Goal: Task Accomplishment & Management: Manage account settings

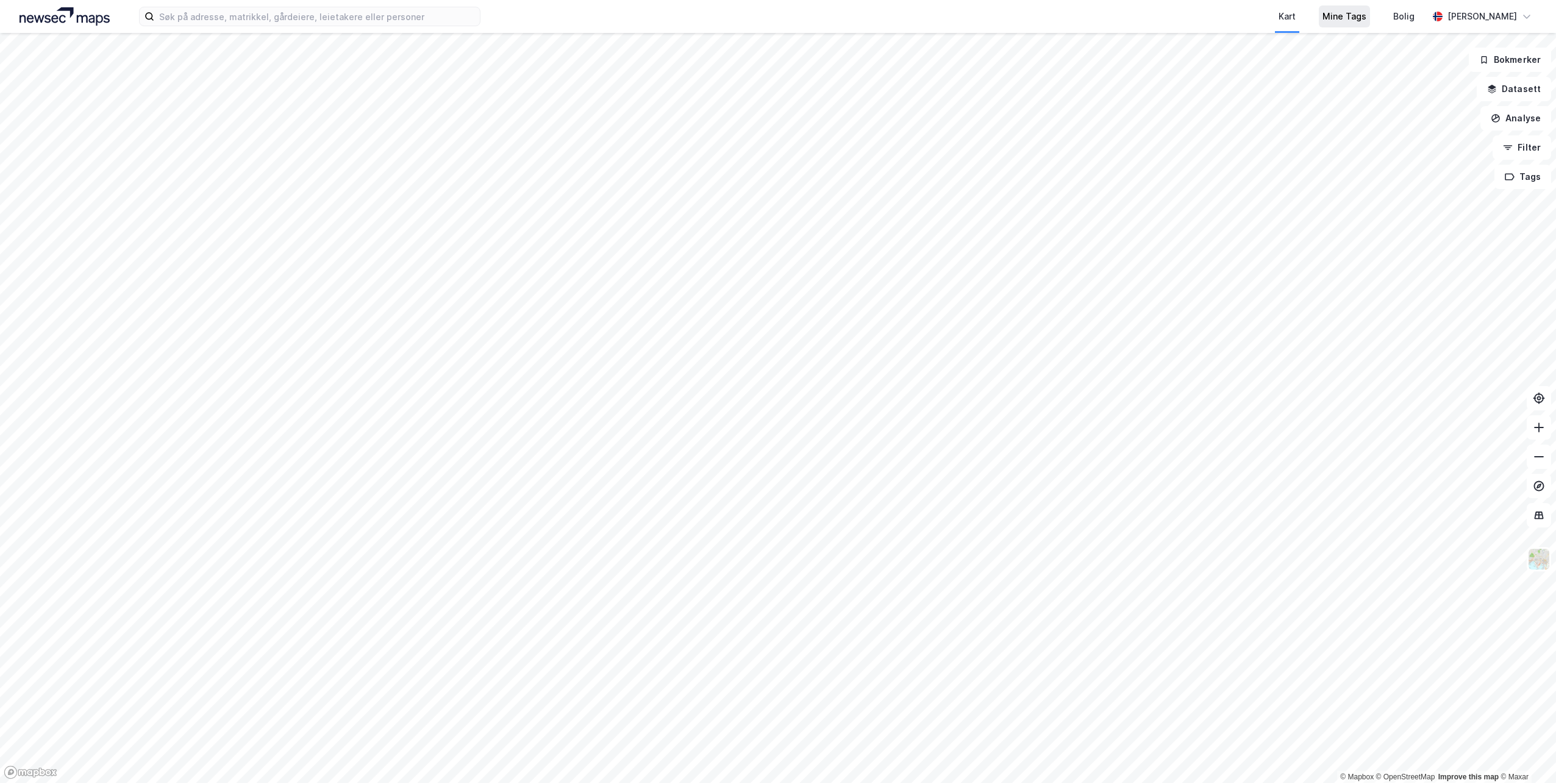
click at [1366, 21] on div "Mine Tags" at bounding box center [1345, 16] width 44 height 15
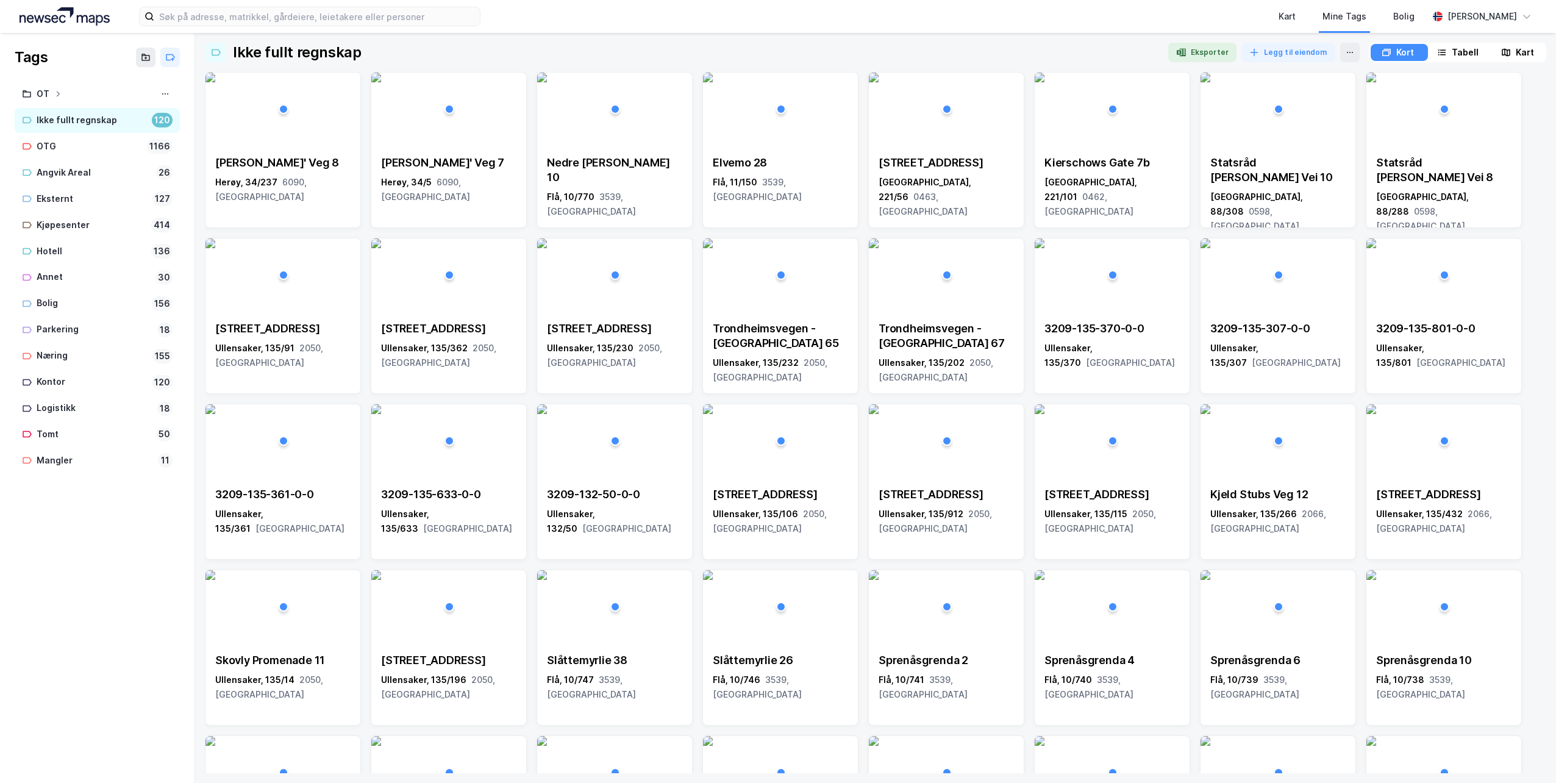
click at [1462, 57] on div "Tabell" at bounding box center [1465, 52] width 27 height 15
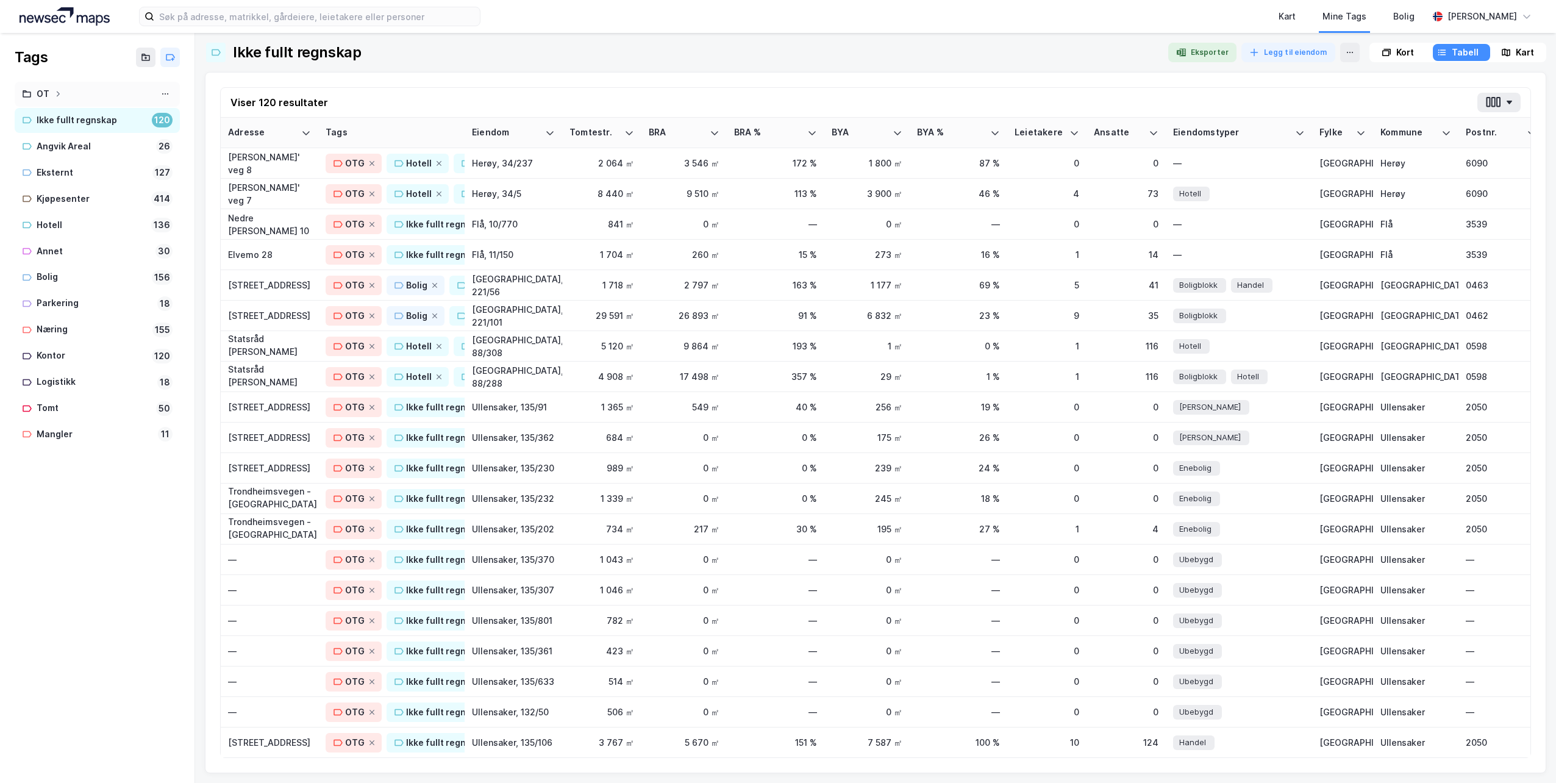
click at [57, 90] on div "OT" at bounding box center [97, 94] width 151 height 15
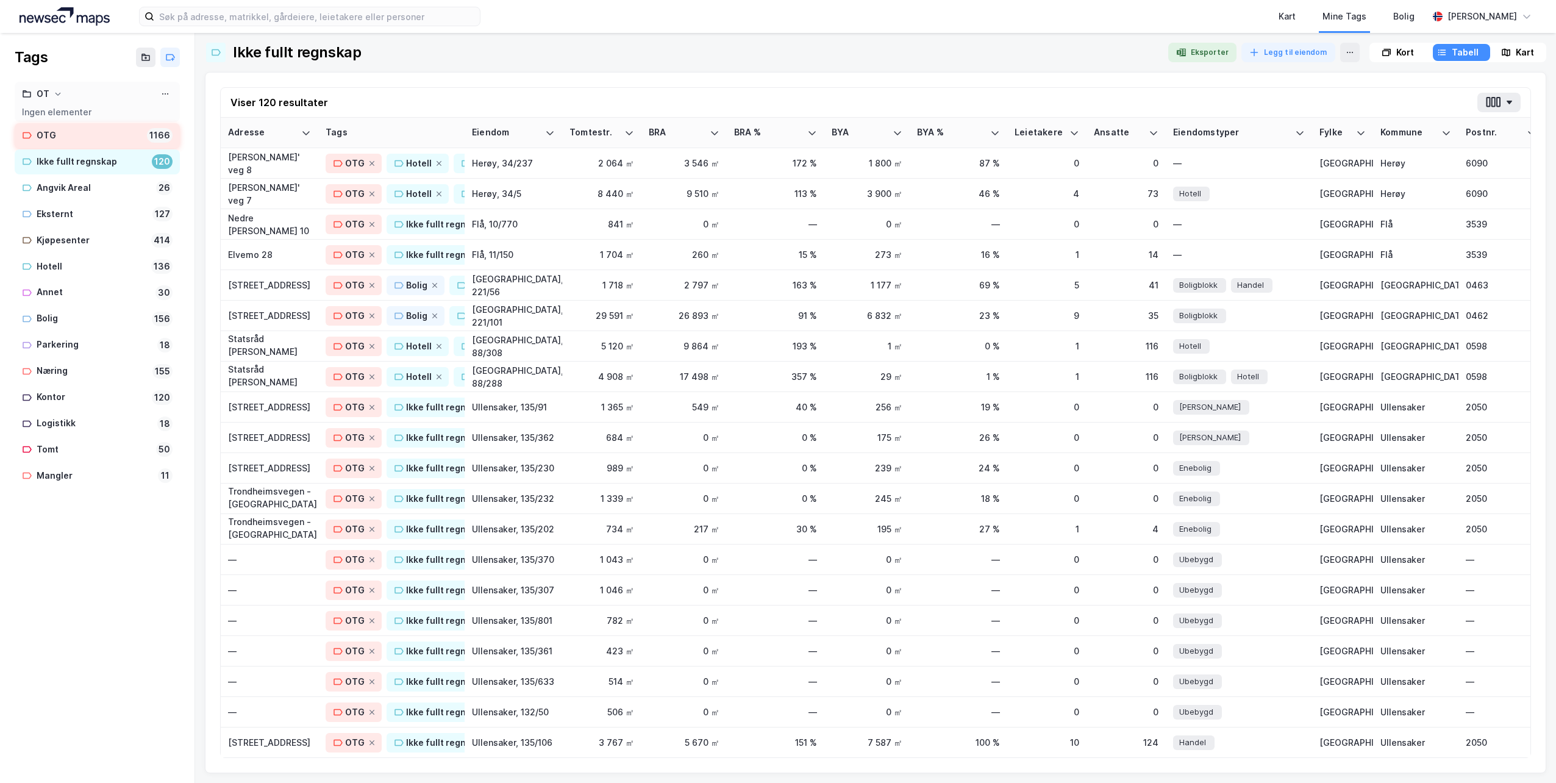
click at [50, 134] on div "OTG" at bounding box center [89, 135] width 105 height 15
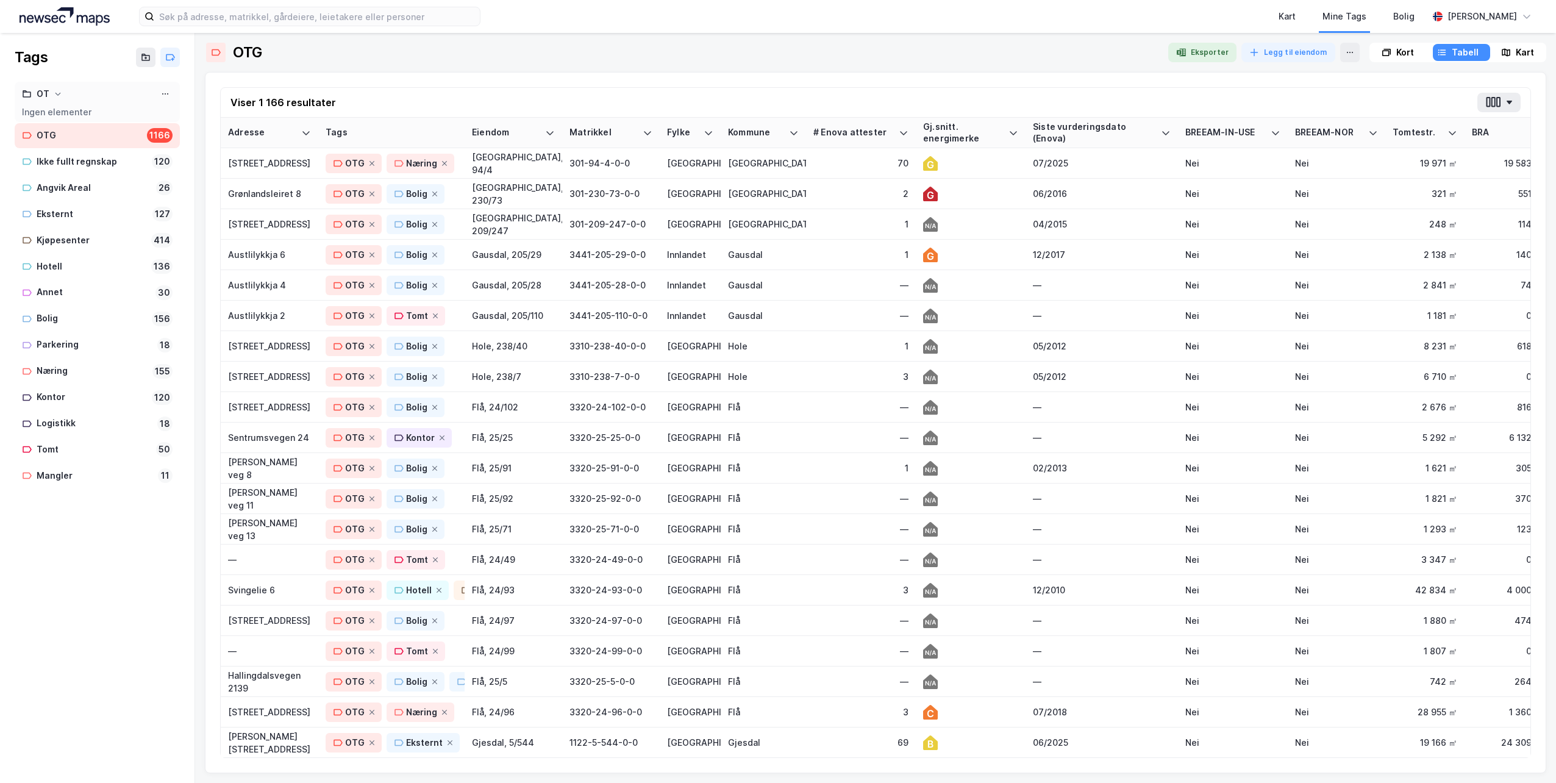
click at [52, 114] on div "Ingen elementer" at bounding box center [97, 112] width 151 height 10
click at [57, 93] on icon at bounding box center [57, 93] width 7 height 7
click at [44, 91] on div "OT" at bounding box center [43, 94] width 13 height 15
click at [25, 93] on icon at bounding box center [27, 93] width 9 height 7
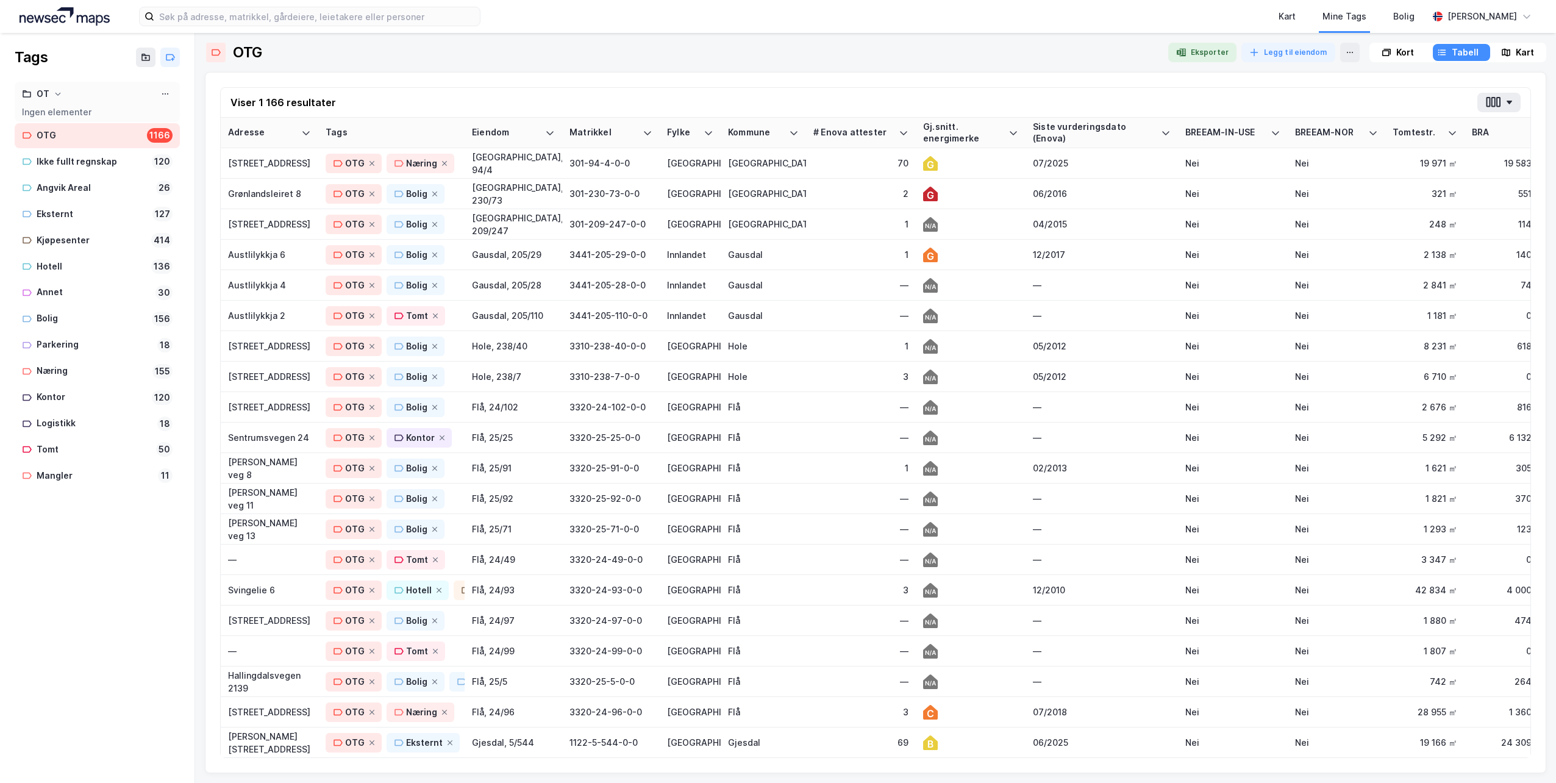
drag, startPoint x: 30, startPoint y: 112, endPoint x: 5, endPoint y: 104, distance: 26.2
click at [10, 104] on div "OT Ingen elementer OTG 1166 Ikke fullt regnskap 120 Angvik Areal 26 Eksternt 12…" at bounding box center [97, 305] width 195 height 447
click at [166, 96] on icon at bounding box center [165, 94] width 10 height 10
click at [33, 113] on div "Ingen elementer" at bounding box center [97, 112] width 151 height 10
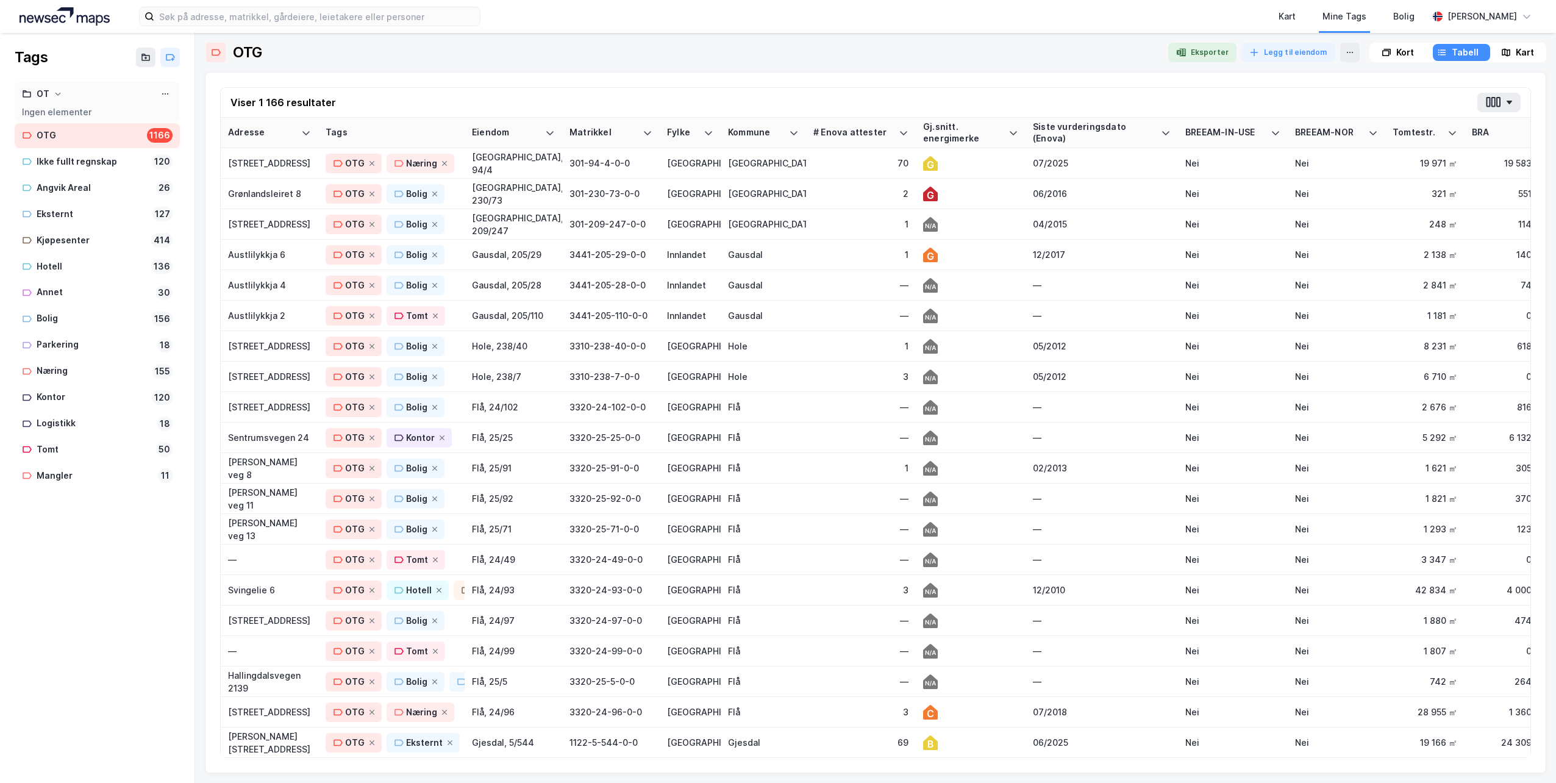
click at [38, 135] on div "OTG" at bounding box center [89, 135] width 105 height 15
click at [1052, 127] on div "Siste vurderingsdato (Enova)" at bounding box center [1094, 132] width 123 height 23
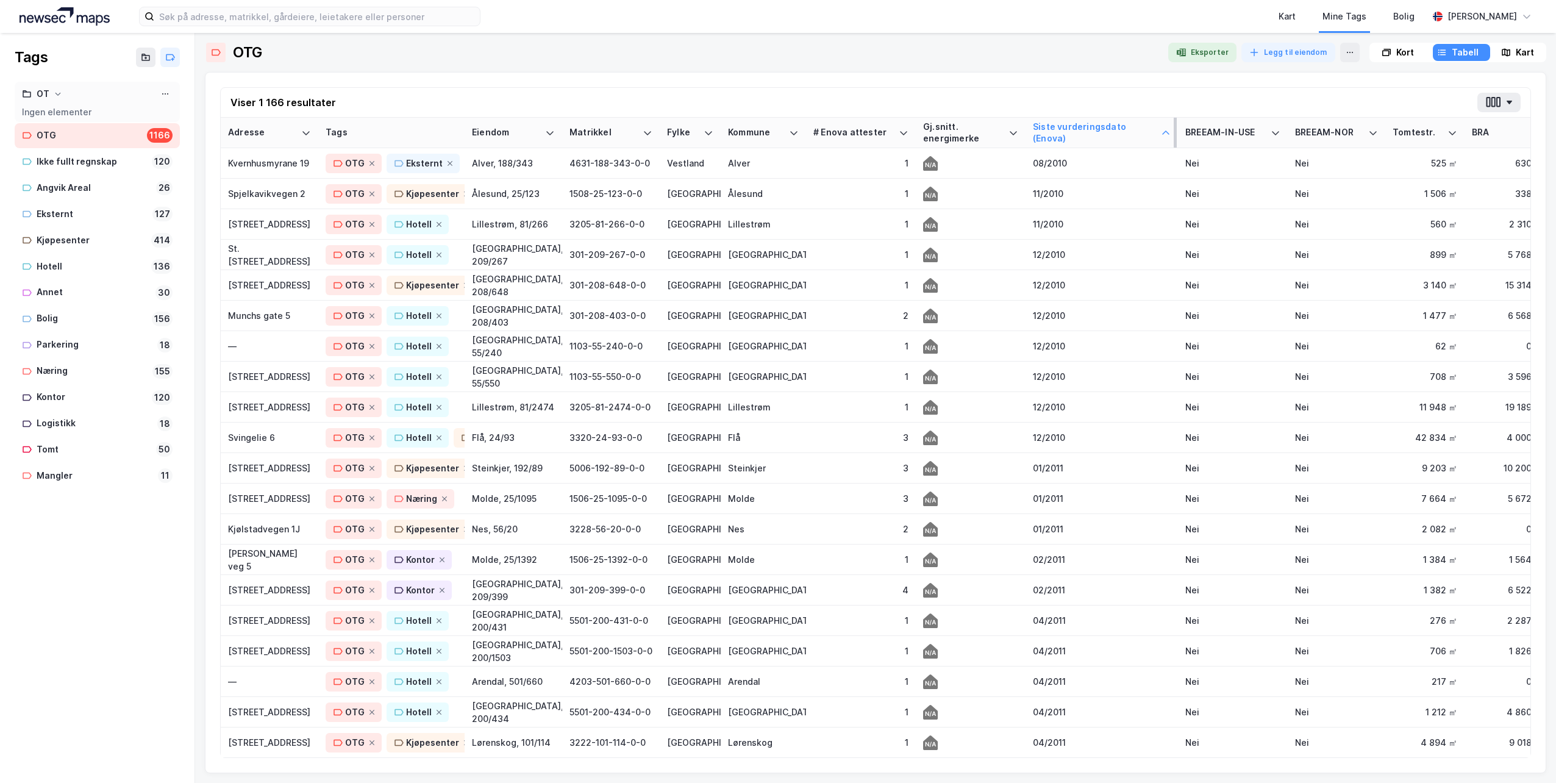
click at [1055, 127] on div "Siste vurderingsdato (Enova)" at bounding box center [1094, 132] width 123 height 23
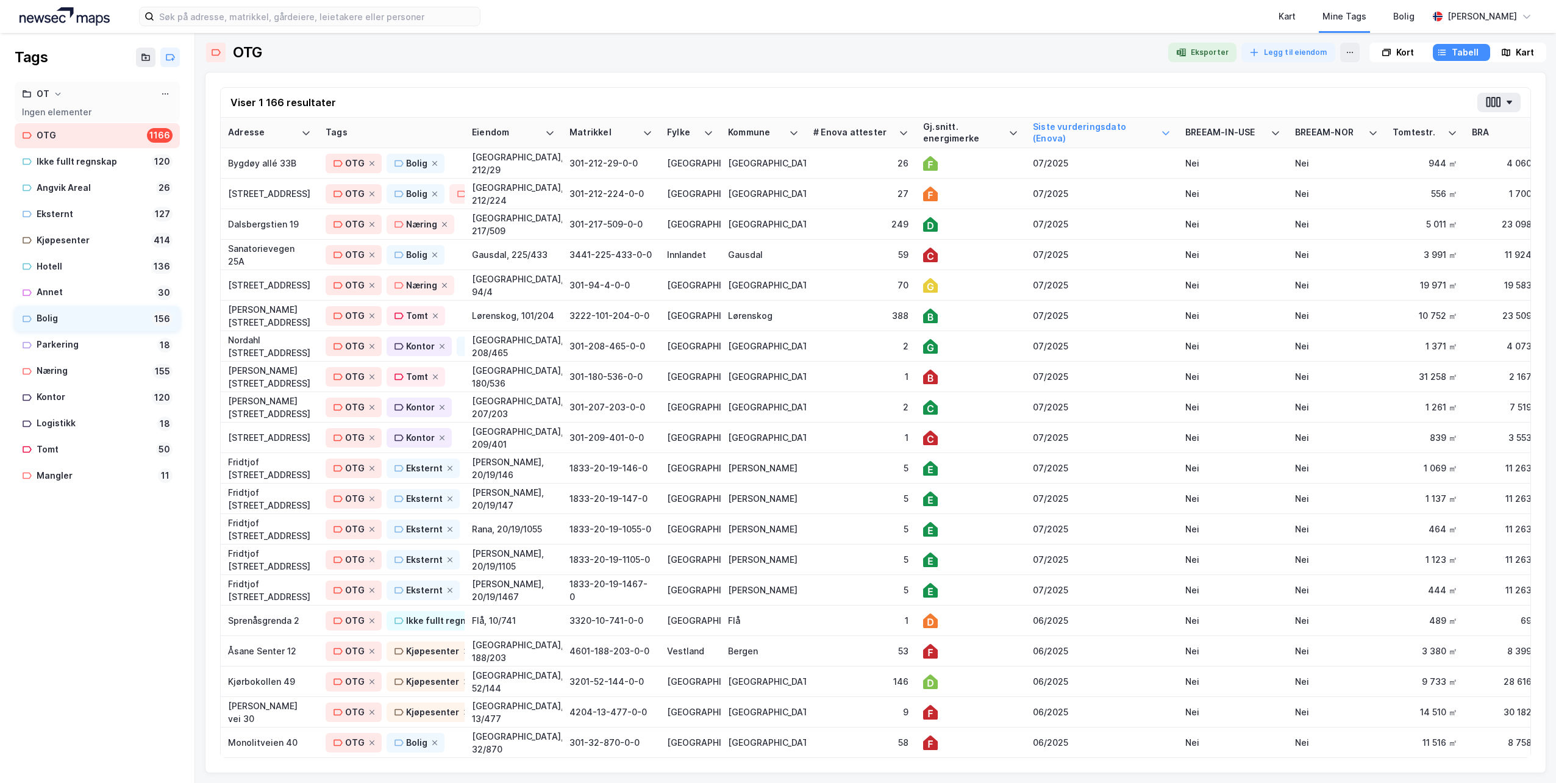
click at [47, 314] on div "Bolig" at bounding box center [92, 318] width 110 height 15
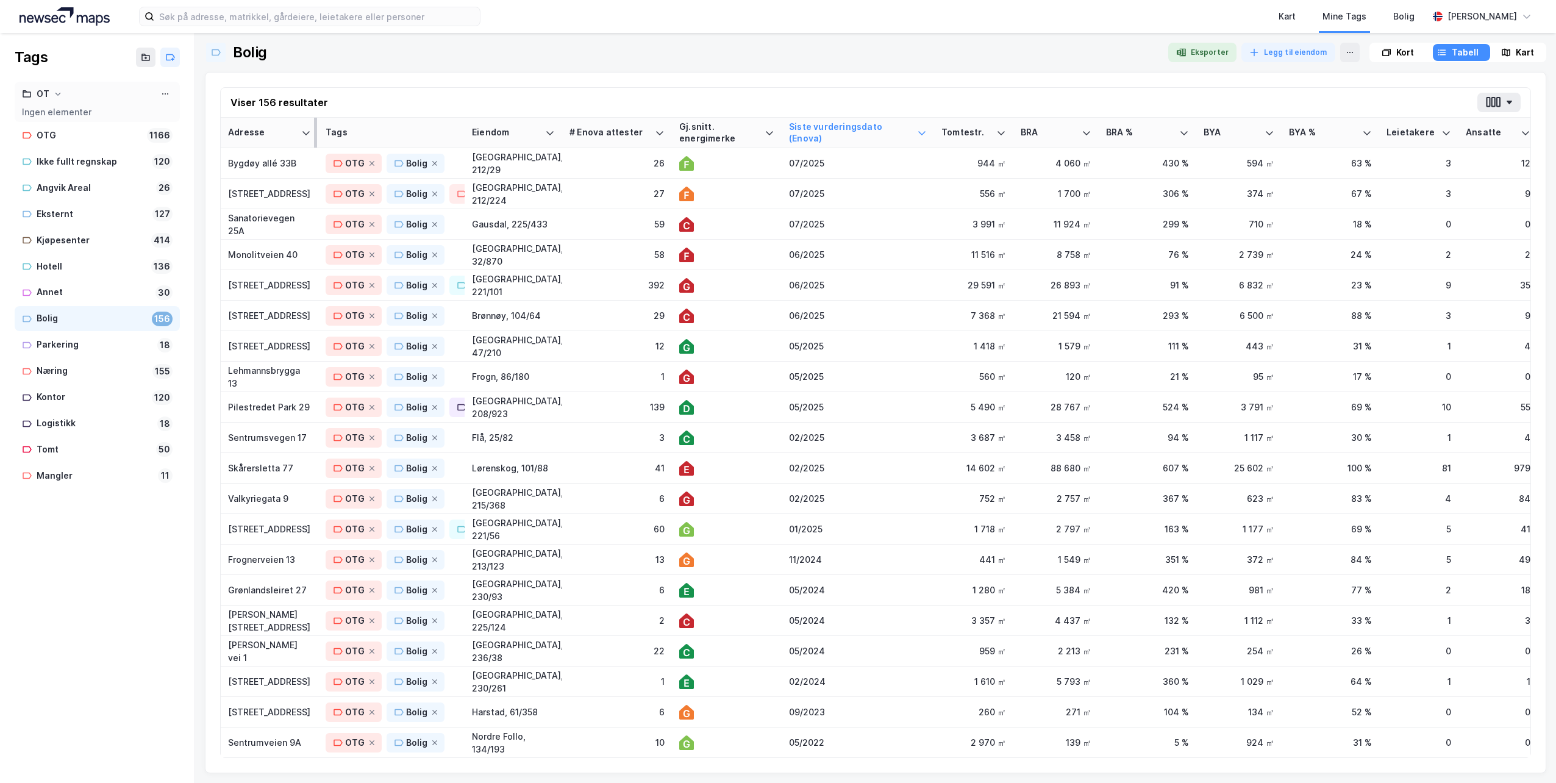
click at [265, 132] on div "Adresse" at bounding box center [262, 133] width 68 height 12
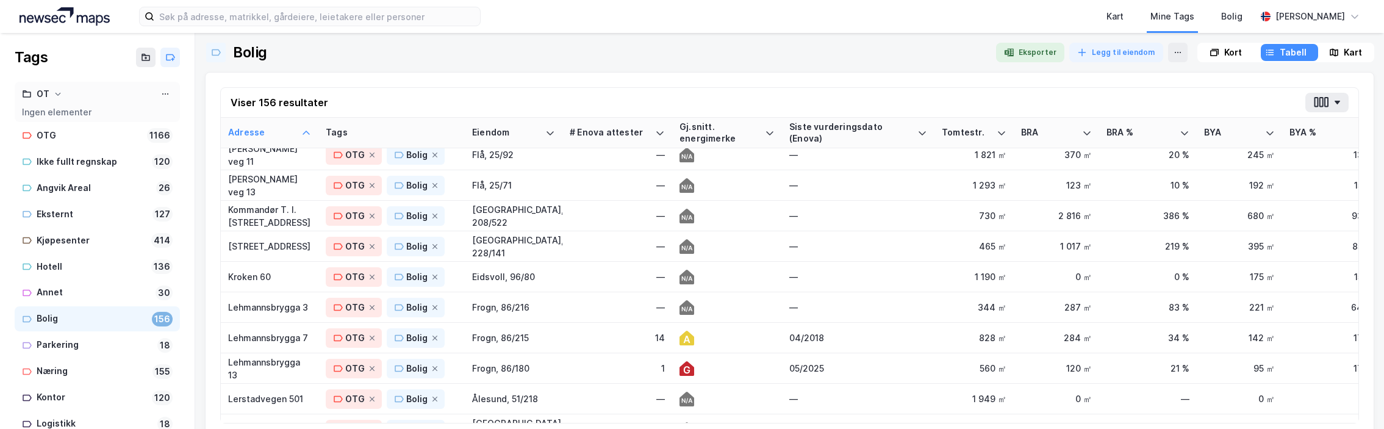
scroll to position [1951, 0]
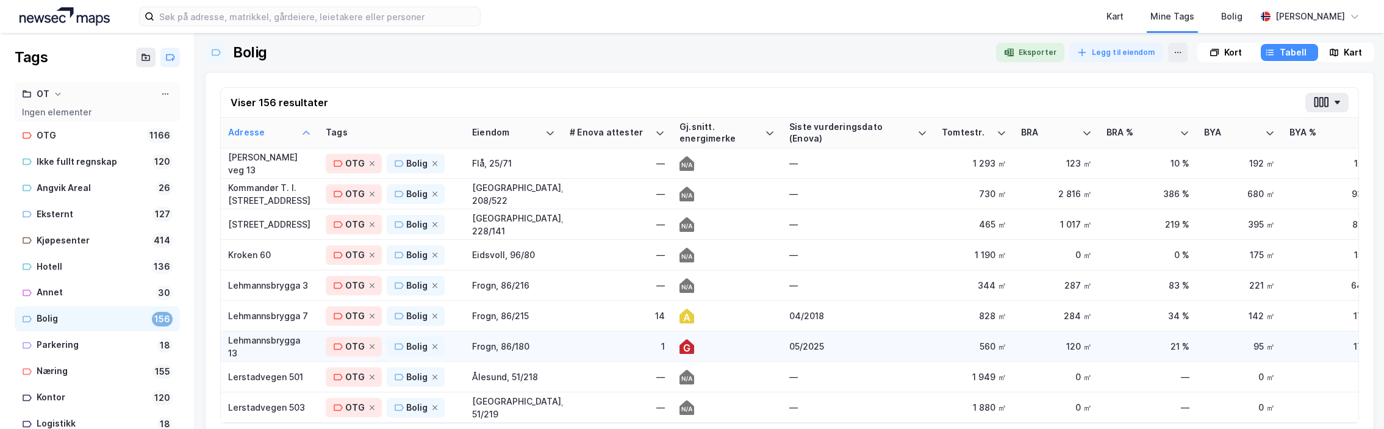
click at [253, 341] on div "Lehmannsbrygga 13" at bounding box center [269, 347] width 83 height 26
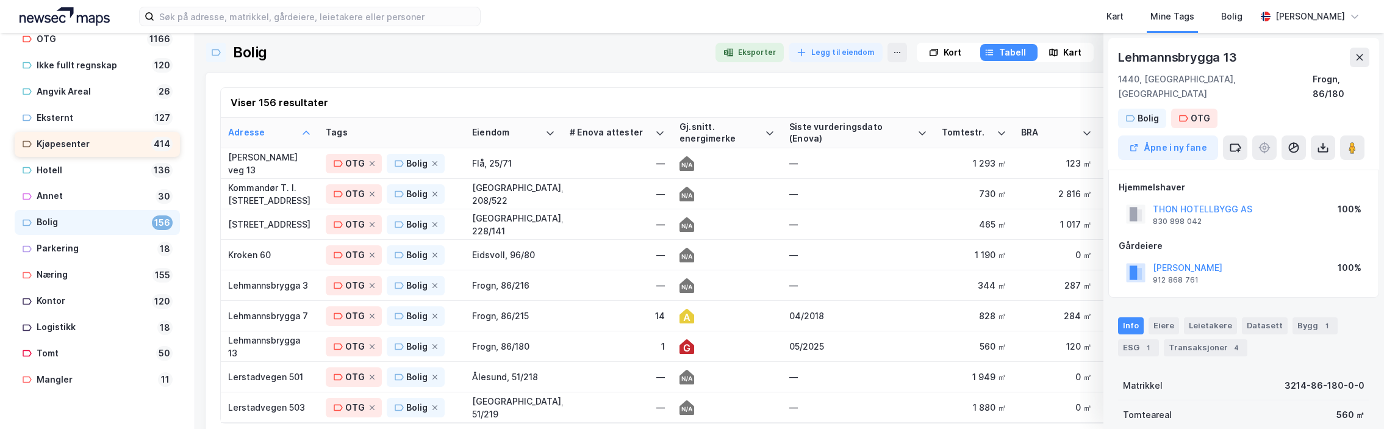
scroll to position [100, 0]
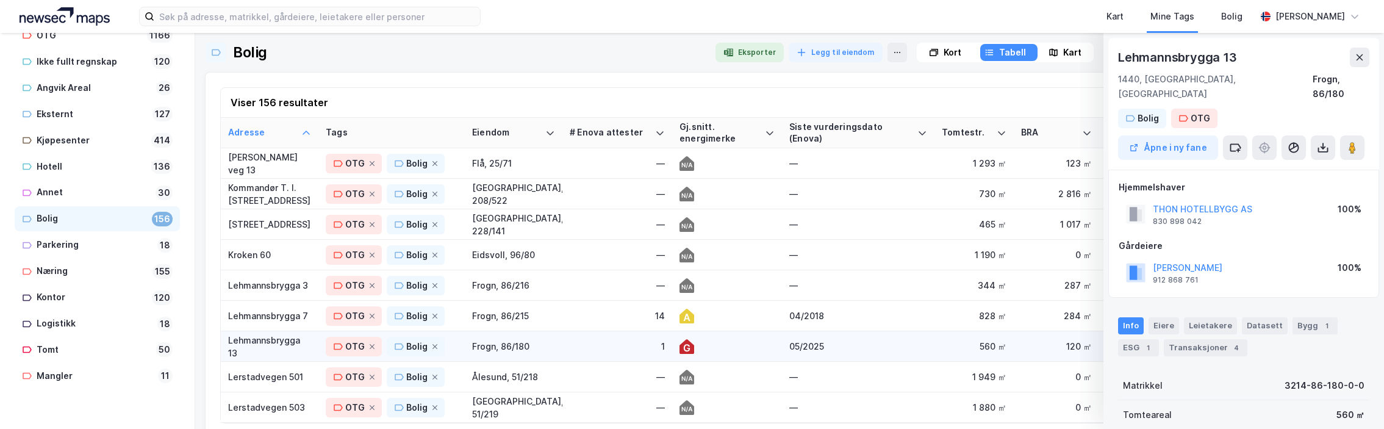
click at [251, 348] on div "Lehmannsbrygga 13" at bounding box center [269, 347] width 83 height 26
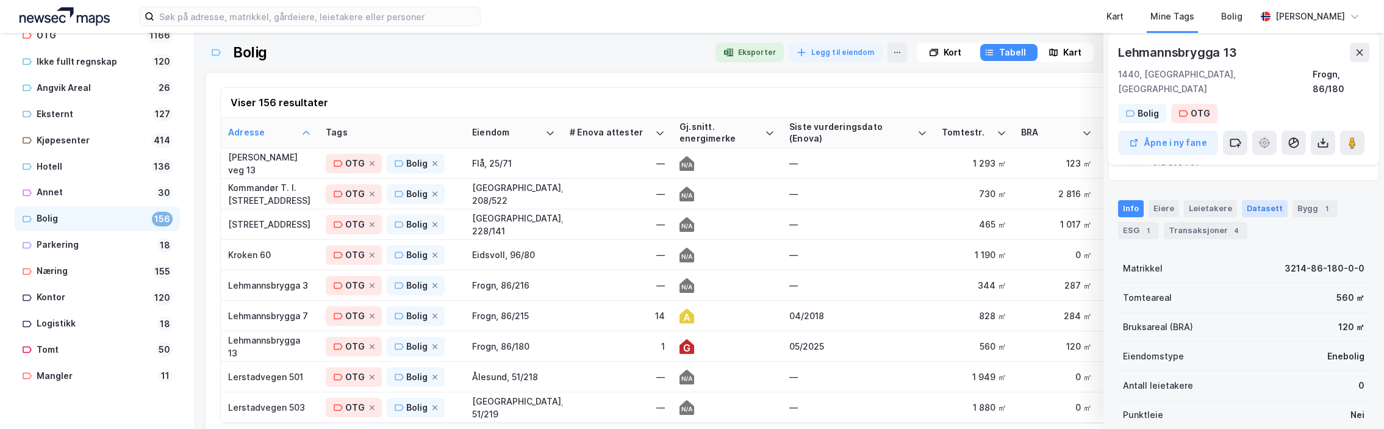
scroll to position [122, 0]
click at [1125, 217] on div "ESG 1" at bounding box center [1138, 225] width 41 height 17
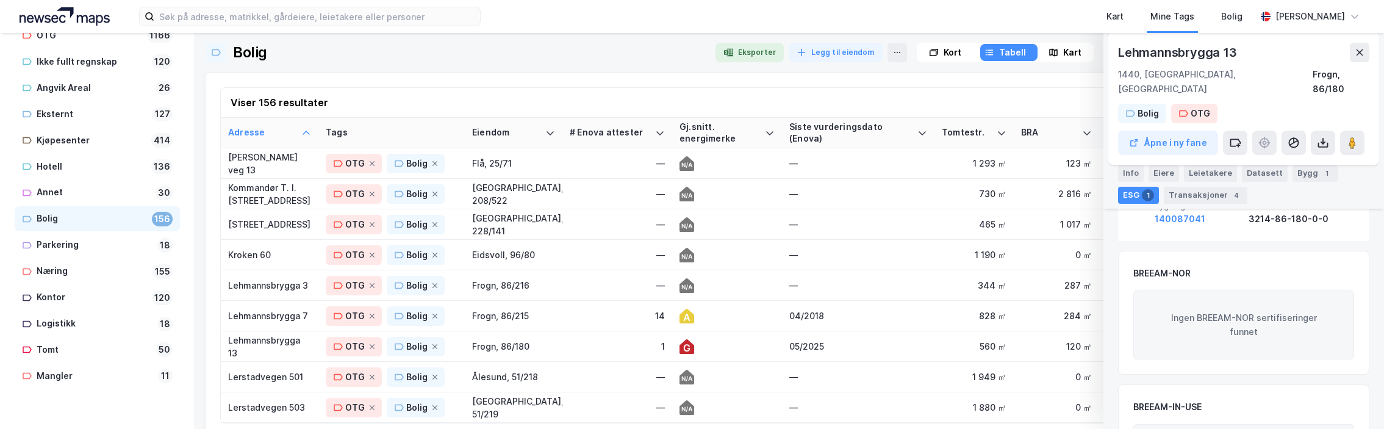
scroll to position [183, 0]
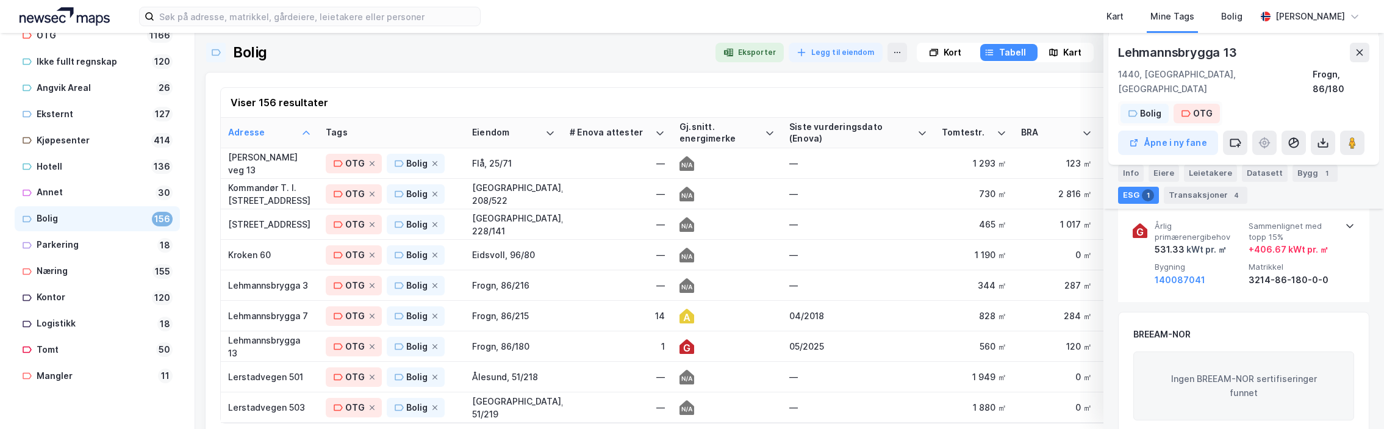
click at [1142, 106] on div "Bolig" at bounding box center [1150, 113] width 21 height 15
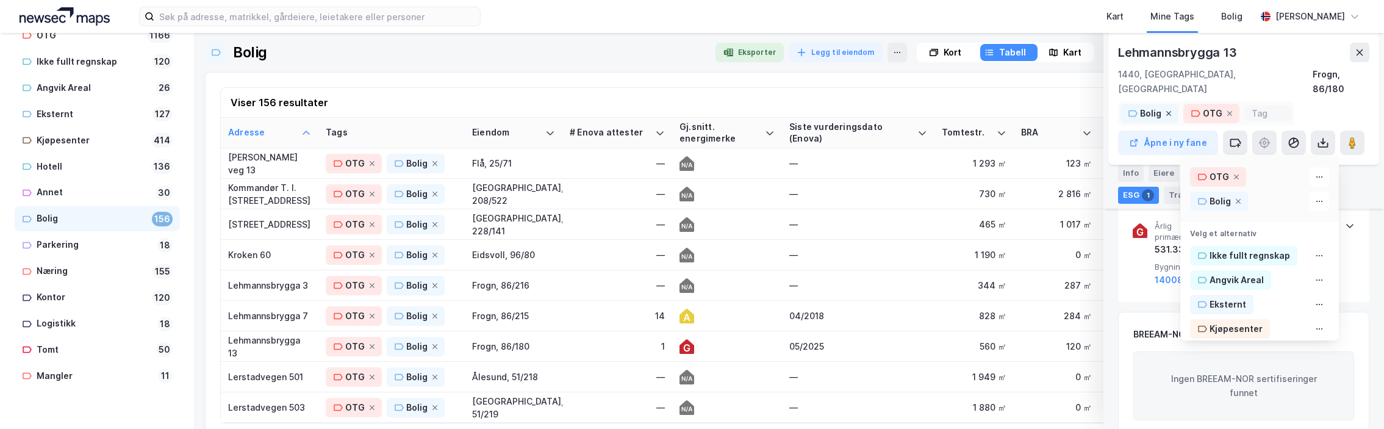
click at [1165, 110] on icon at bounding box center [1168, 113] width 7 height 7
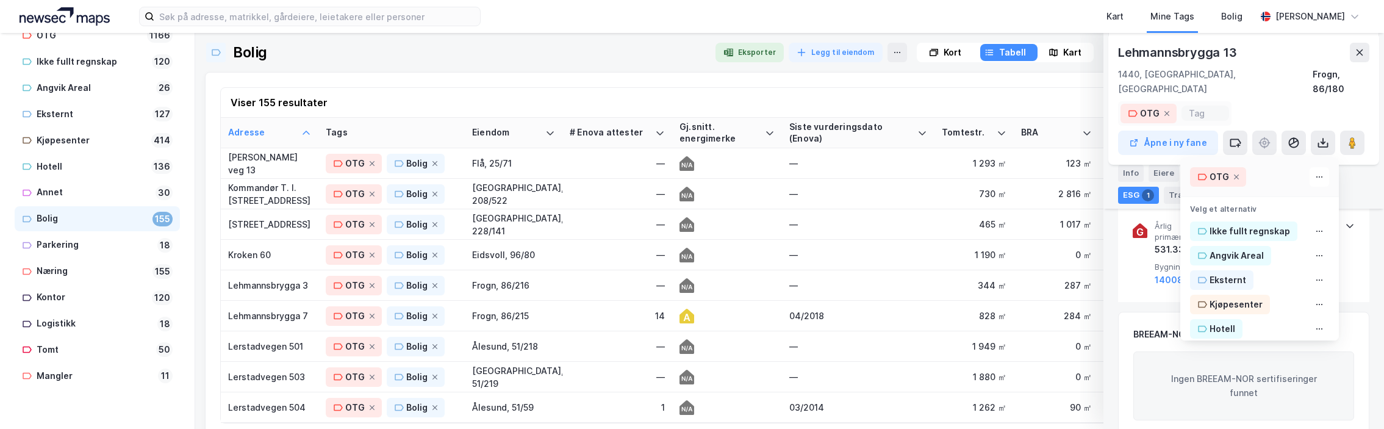
click at [1163, 110] on icon at bounding box center [1166, 113] width 7 height 7
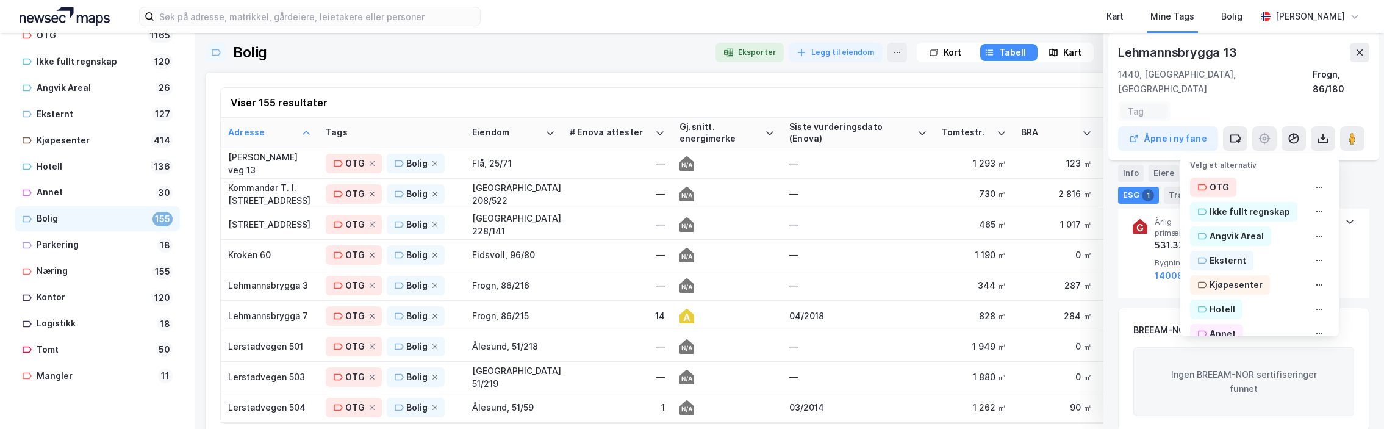
scroll to position [179, 0]
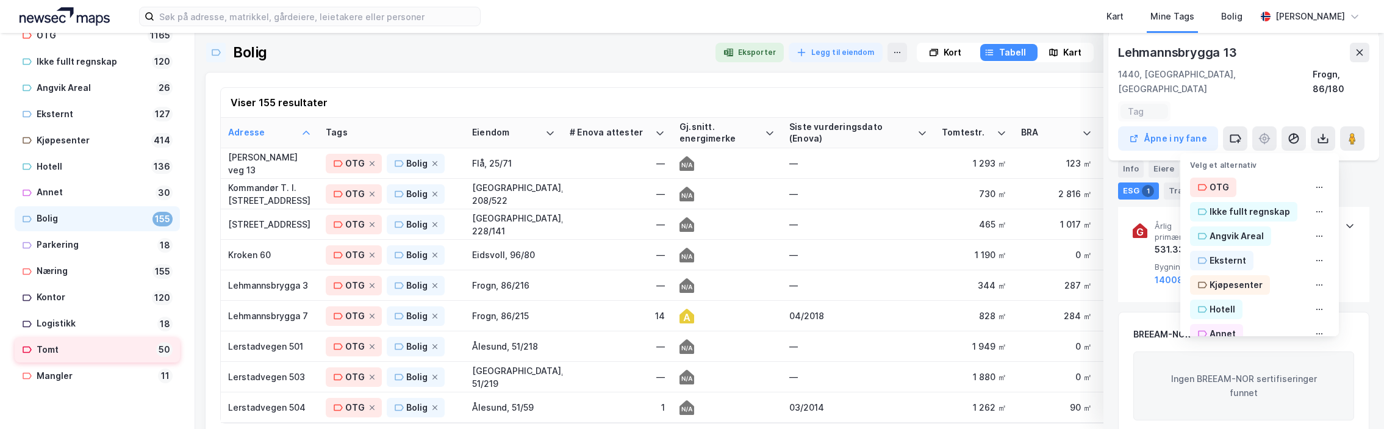
click at [52, 347] on div "Tomt" at bounding box center [94, 349] width 115 height 15
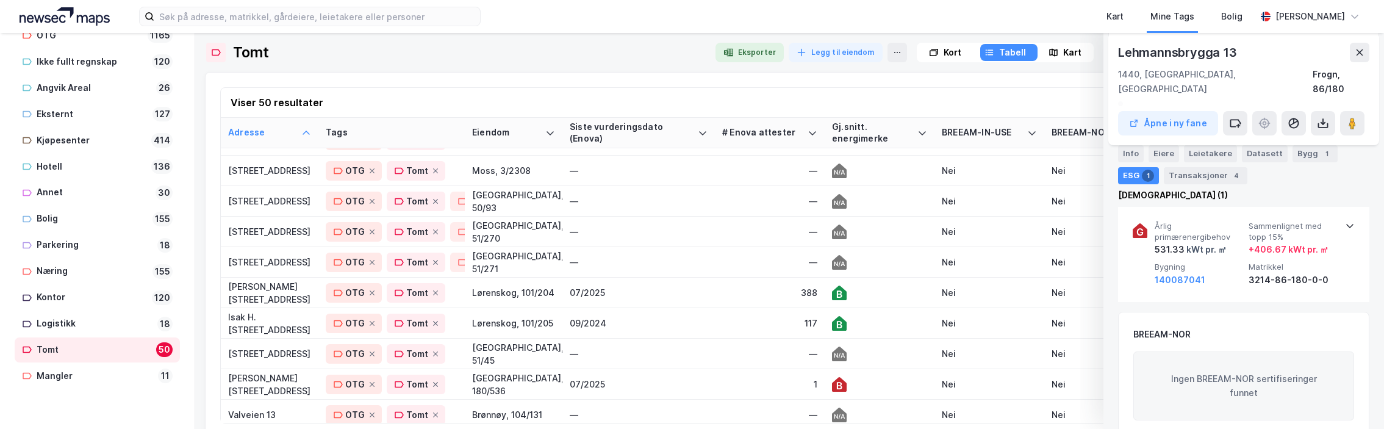
scroll to position [305, 0]
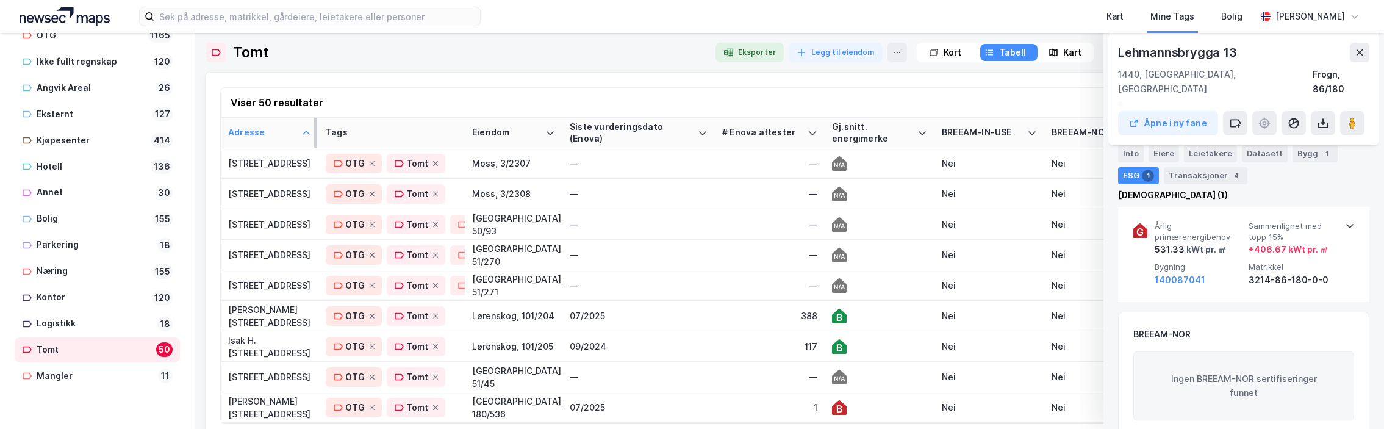
click at [262, 132] on div "Adresse" at bounding box center [262, 133] width 68 height 12
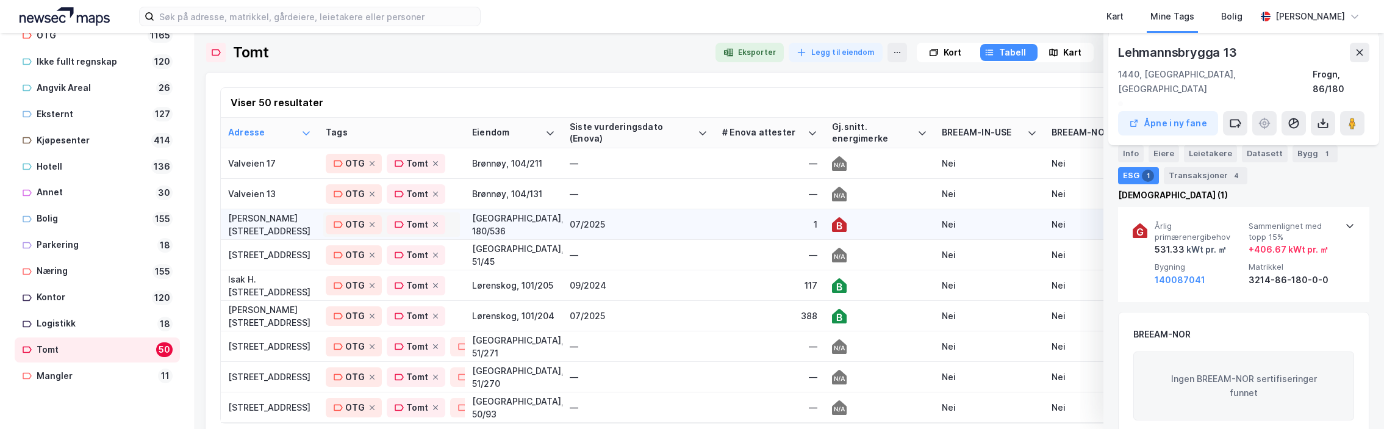
scroll to position [61, 0]
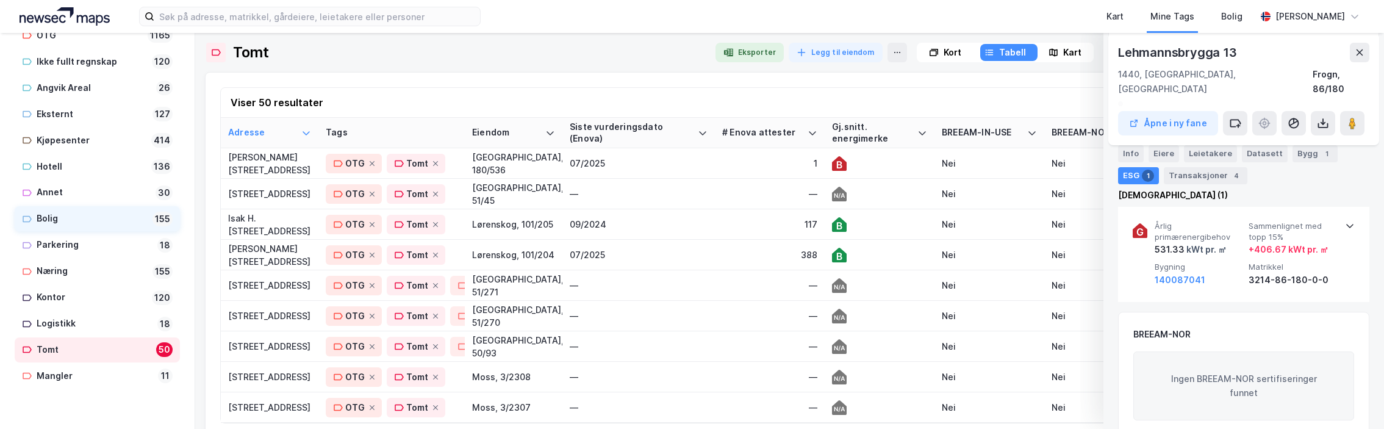
click at [55, 217] on div "Bolig" at bounding box center [92, 218] width 111 height 15
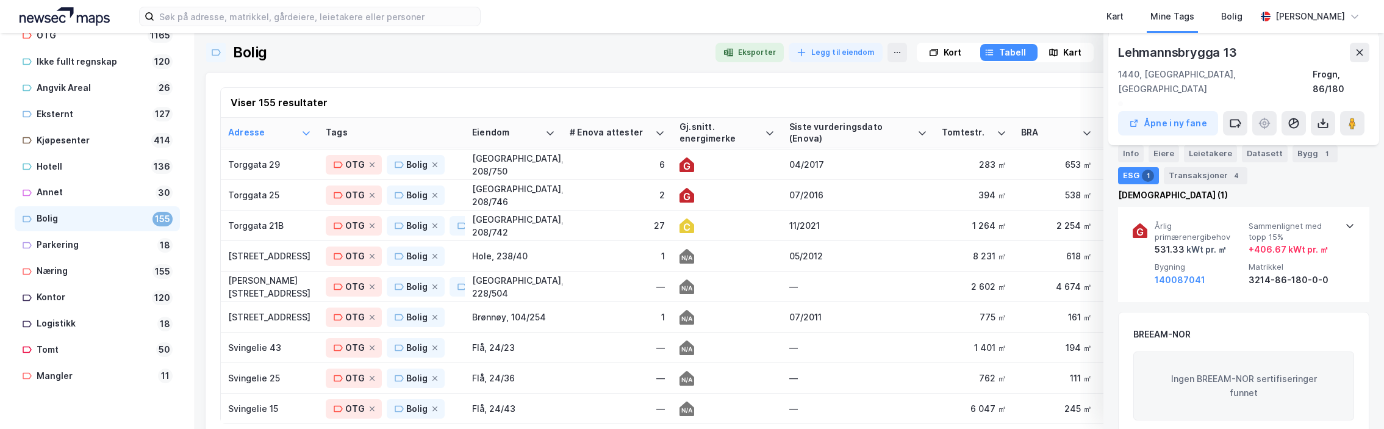
scroll to position [488, 0]
click at [50, 185] on div "Annet" at bounding box center [94, 192] width 114 height 15
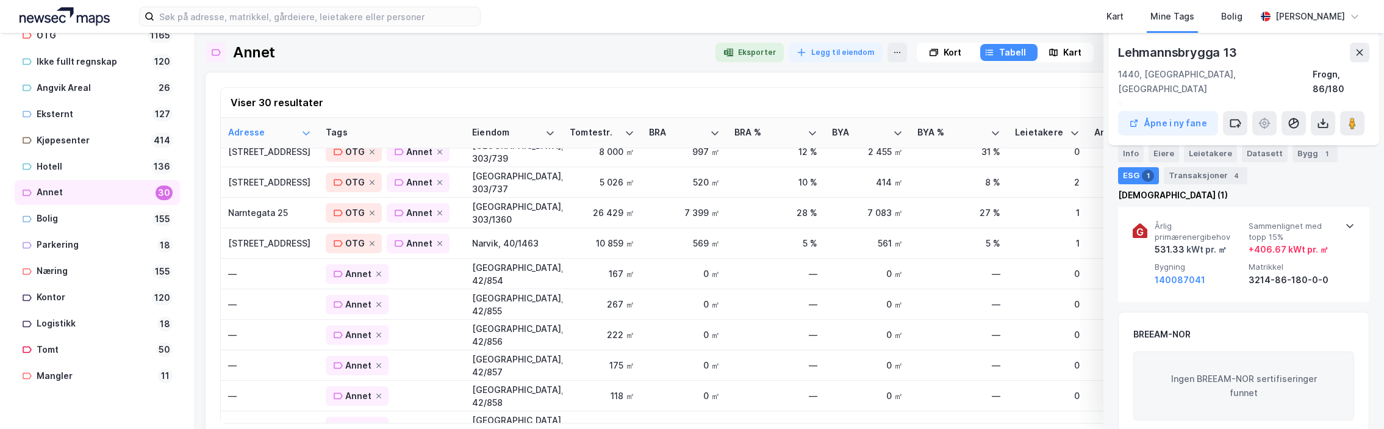
scroll to position [244, 0]
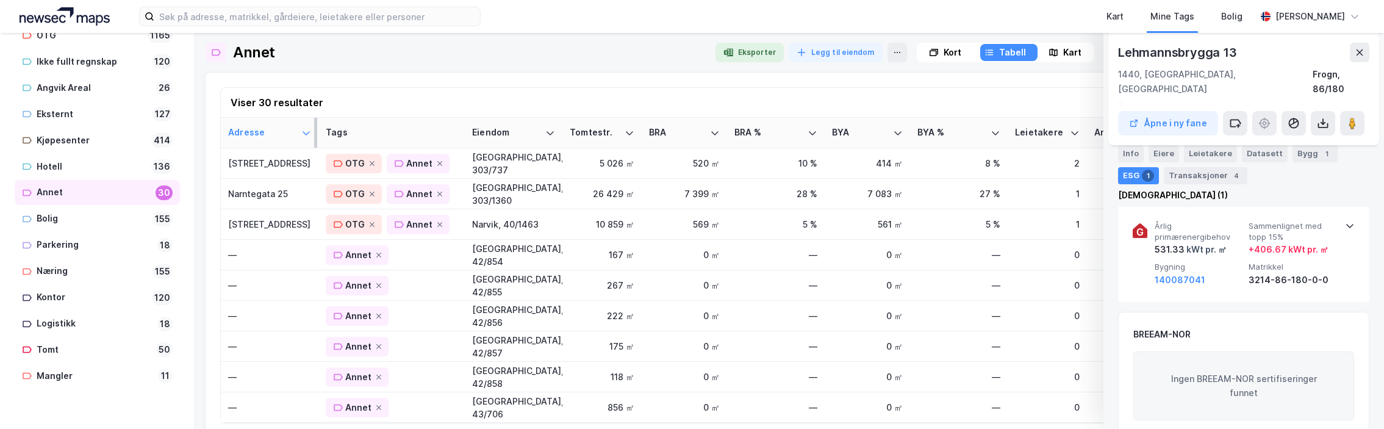
click at [251, 138] on div "Adresse" at bounding box center [262, 133] width 68 height 12
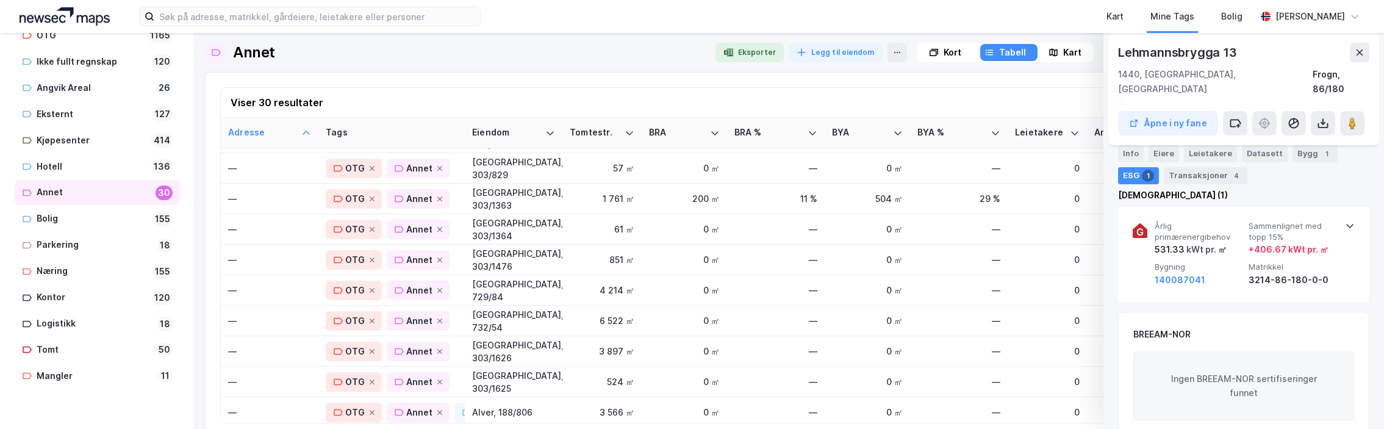
scroll to position [649, 0]
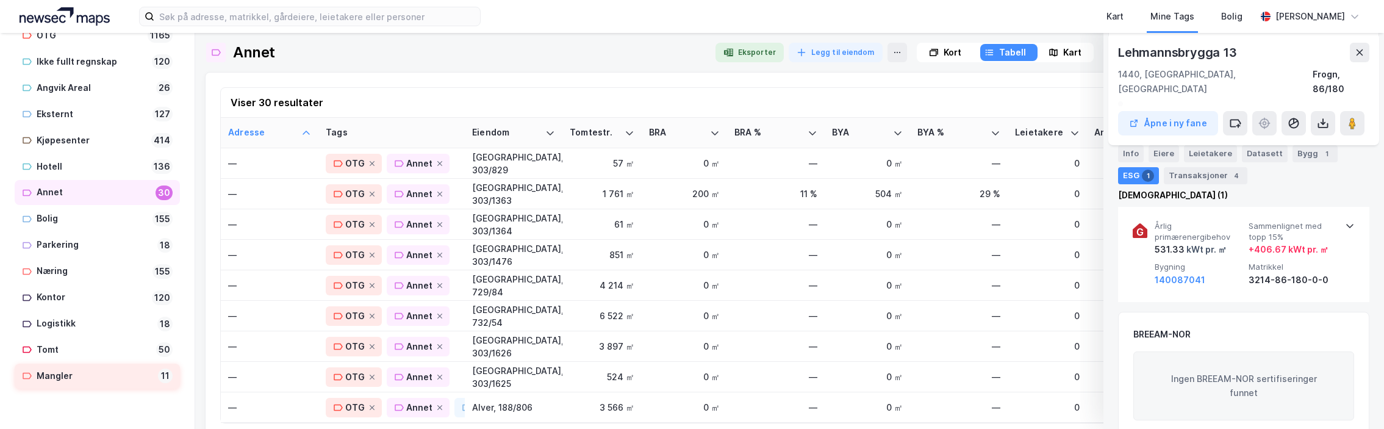
click at [57, 376] on div "Mangler" at bounding box center [95, 375] width 116 height 15
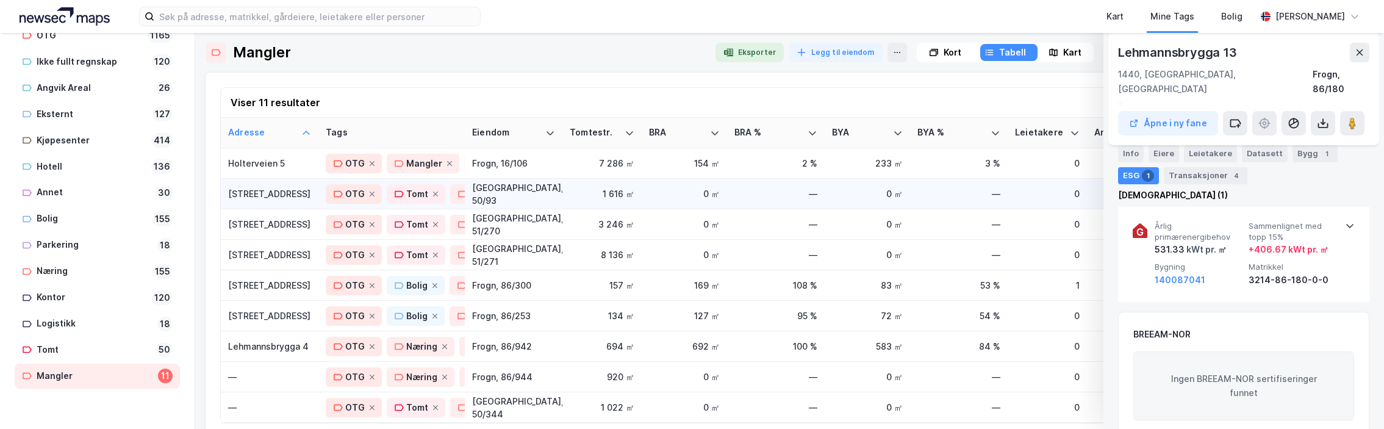
scroll to position [70, 0]
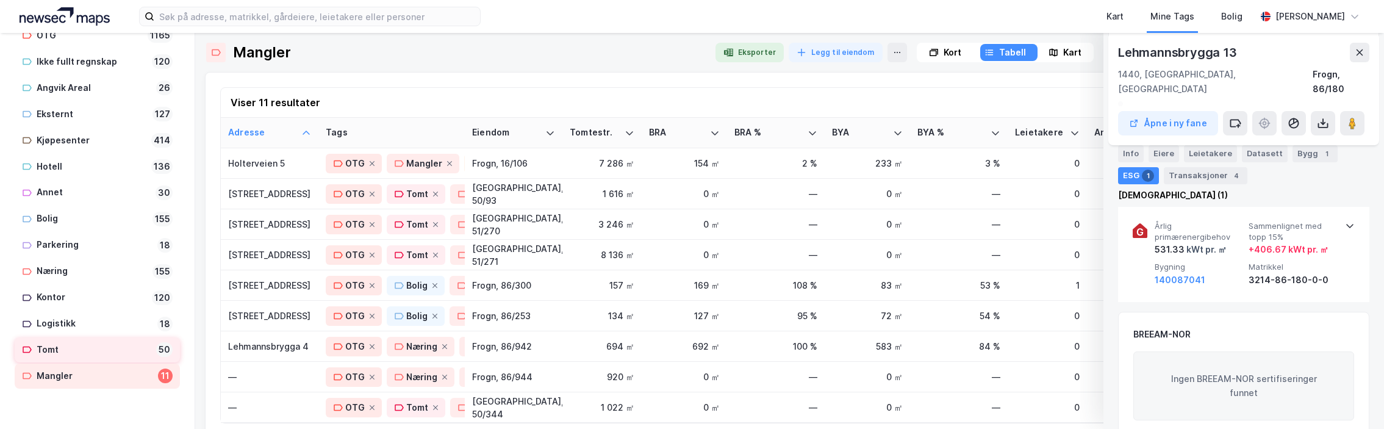
click at [54, 345] on div "Tomt" at bounding box center [94, 349] width 115 height 15
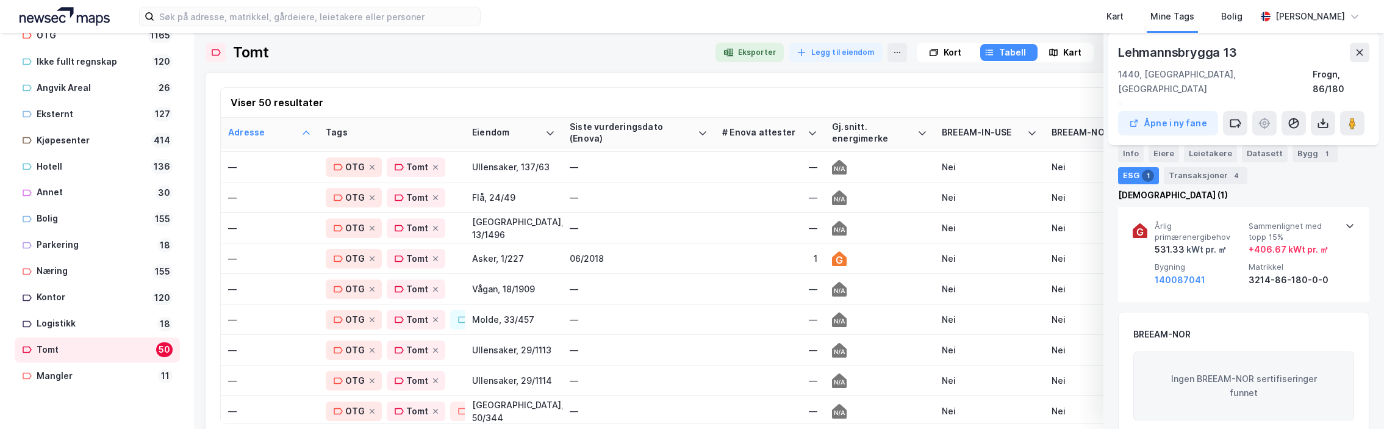
scroll to position [1168, 0]
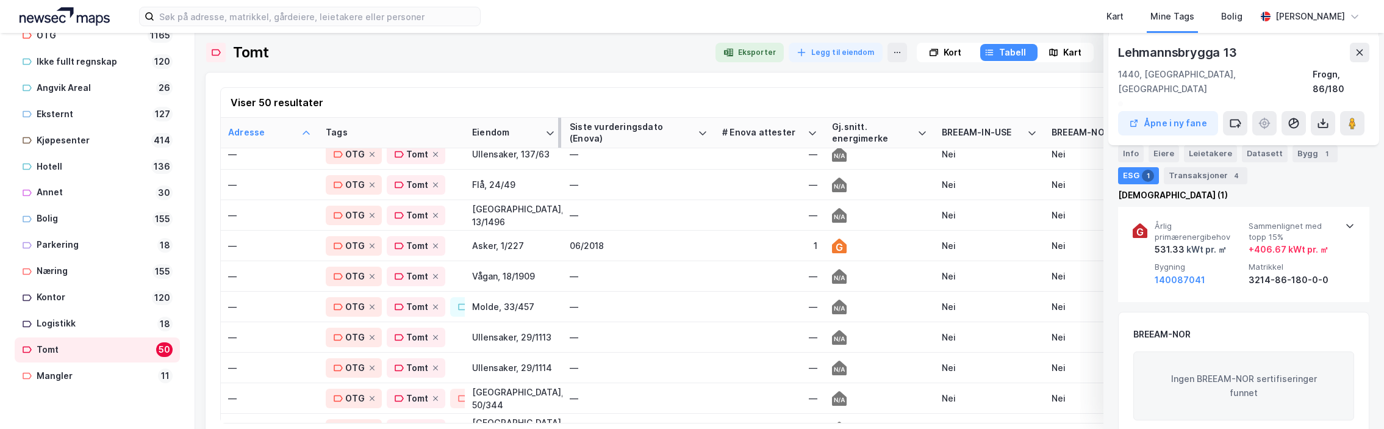
click at [510, 135] on div "Eiendom" at bounding box center [506, 133] width 68 height 12
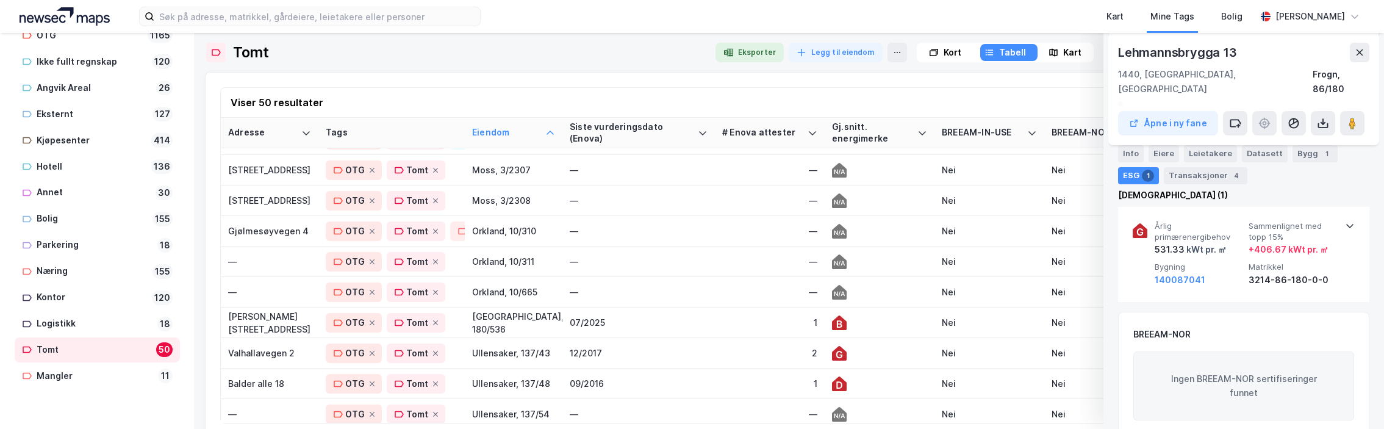
scroll to position [671, 0]
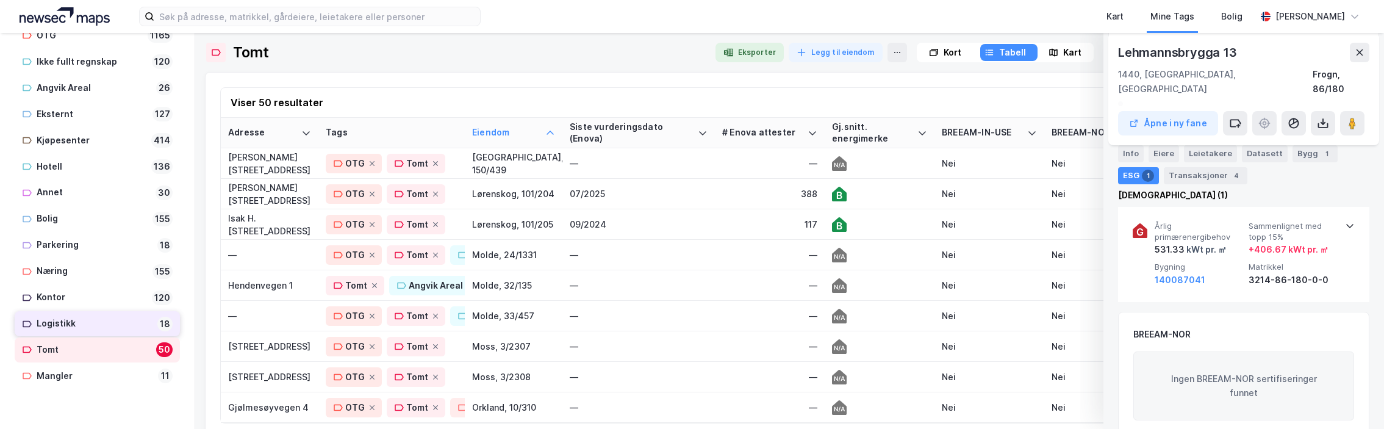
click at [75, 321] on div "Logistikk" at bounding box center [95, 323] width 116 height 15
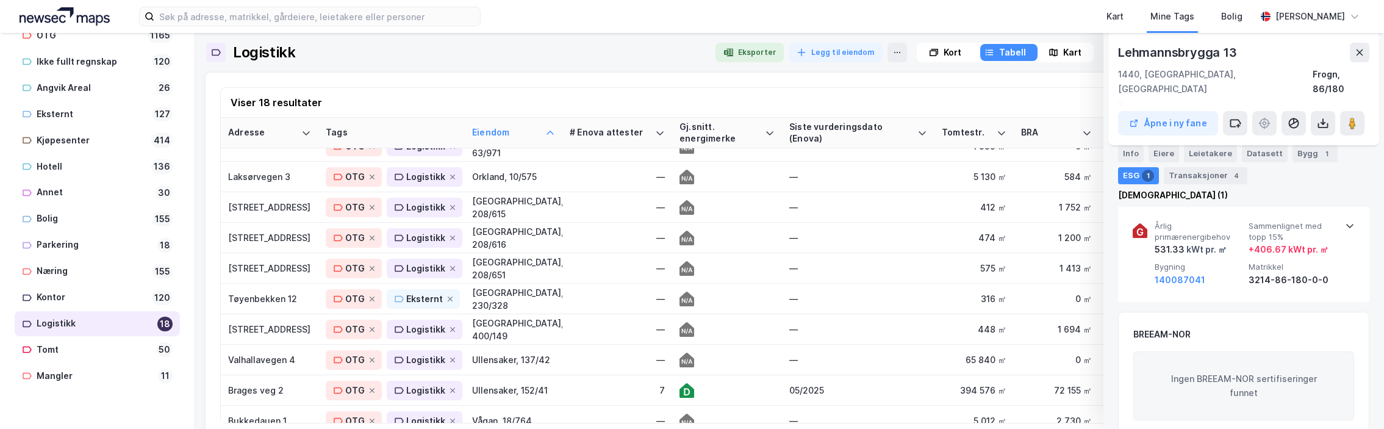
scroll to position [284, 0]
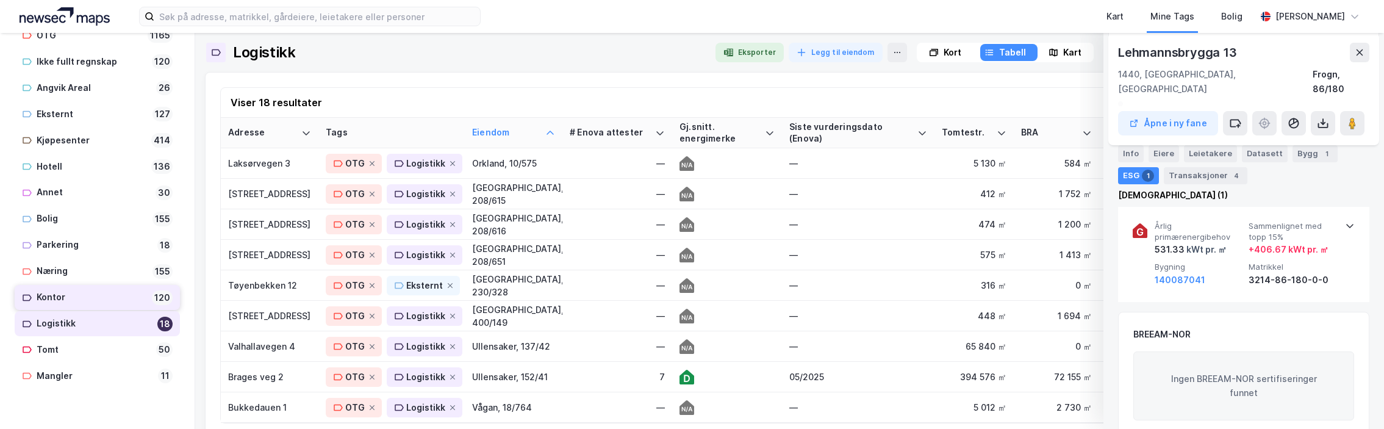
click at [63, 295] on div "Kontor" at bounding box center [92, 297] width 110 height 15
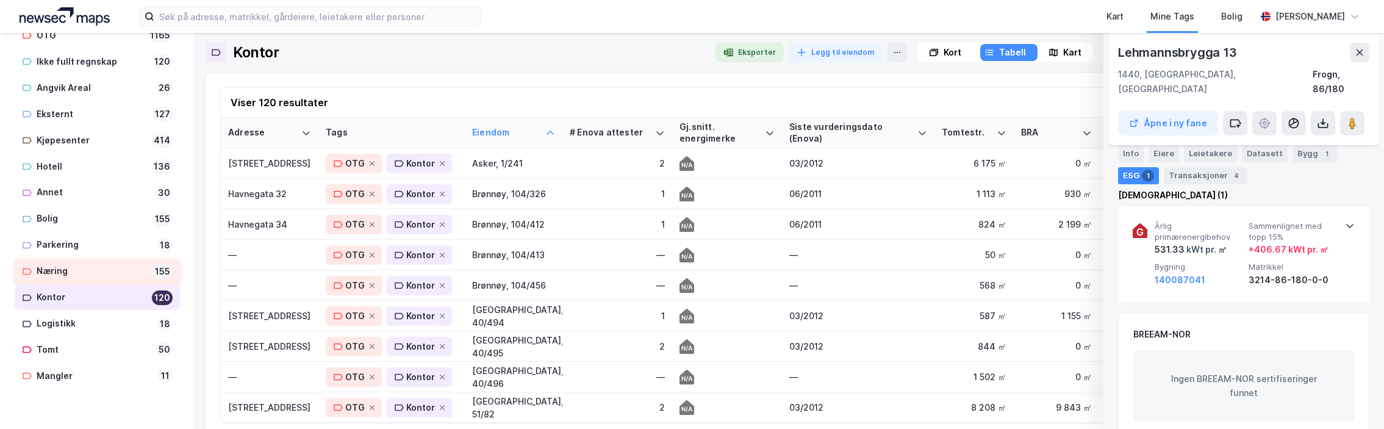
click at [54, 266] on div "Næring" at bounding box center [92, 270] width 111 height 15
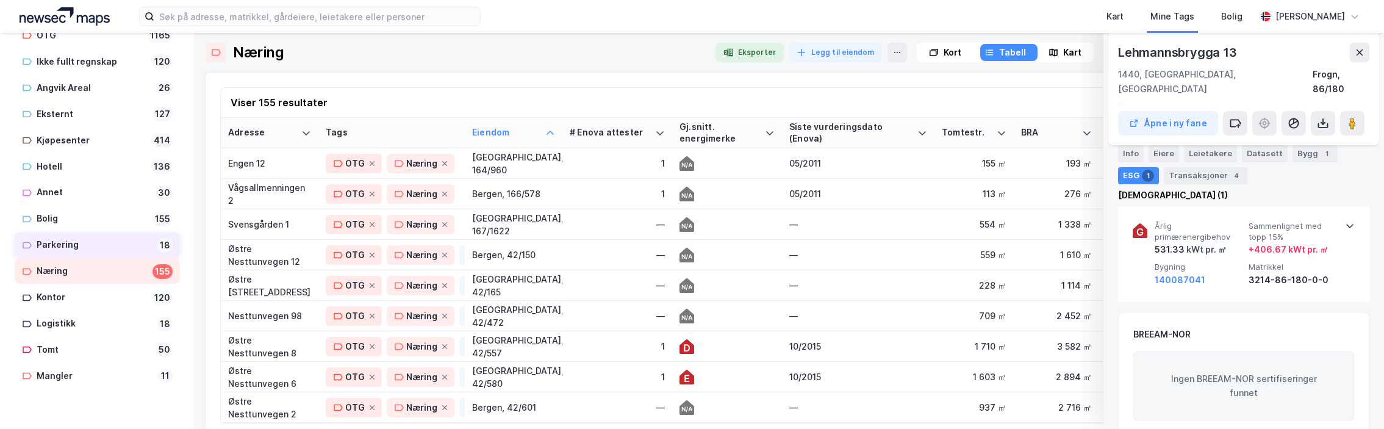
click at [64, 245] on div "Parkering" at bounding box center [95, 244] width 116 height 15
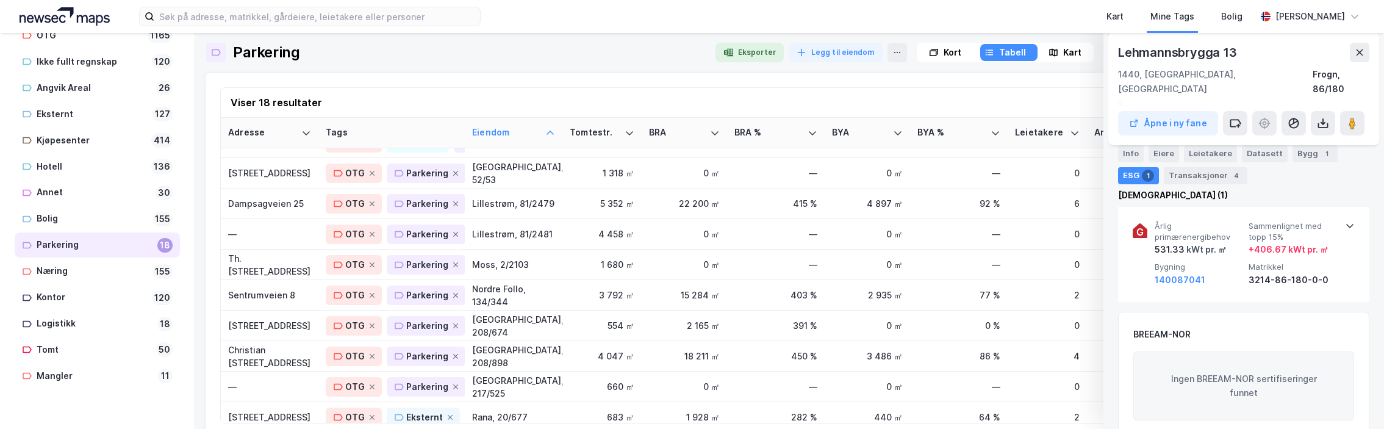
scroll to position [284, 0]
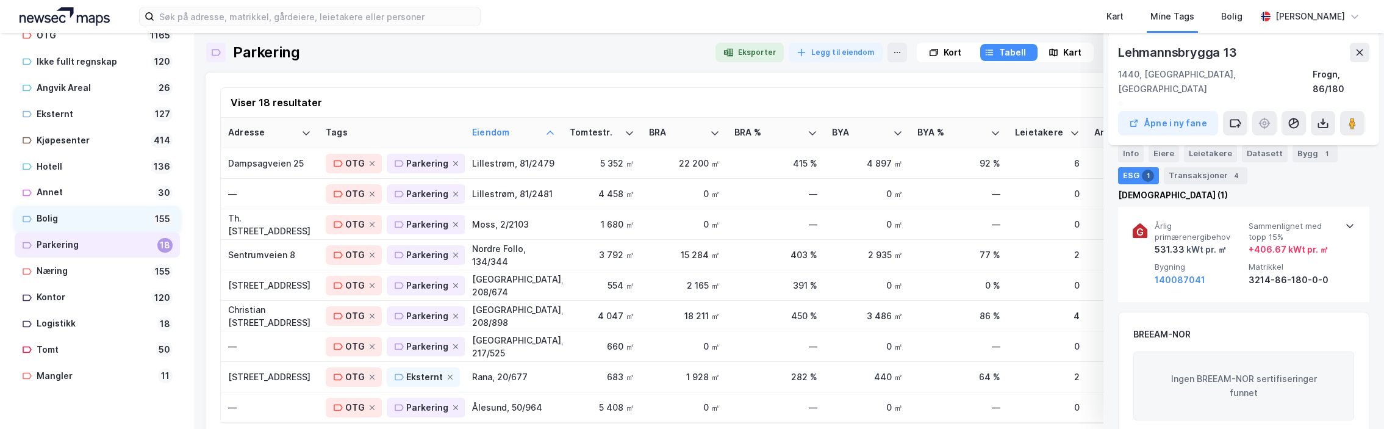
click at [45, 214] on div "Bolig" at bounding box center [92, 218] width 111 height 15
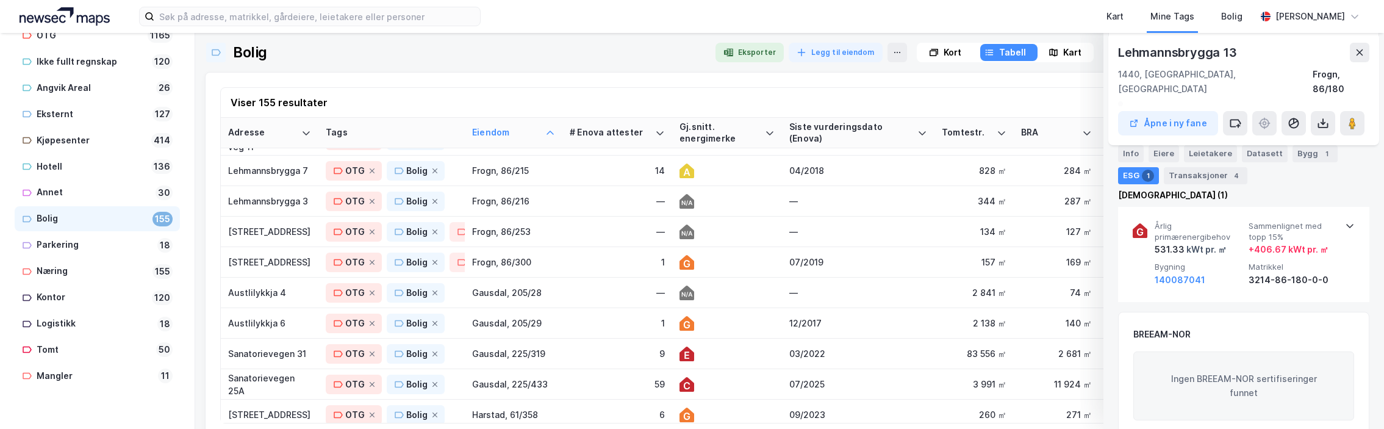
scroll to position [1281, 0]
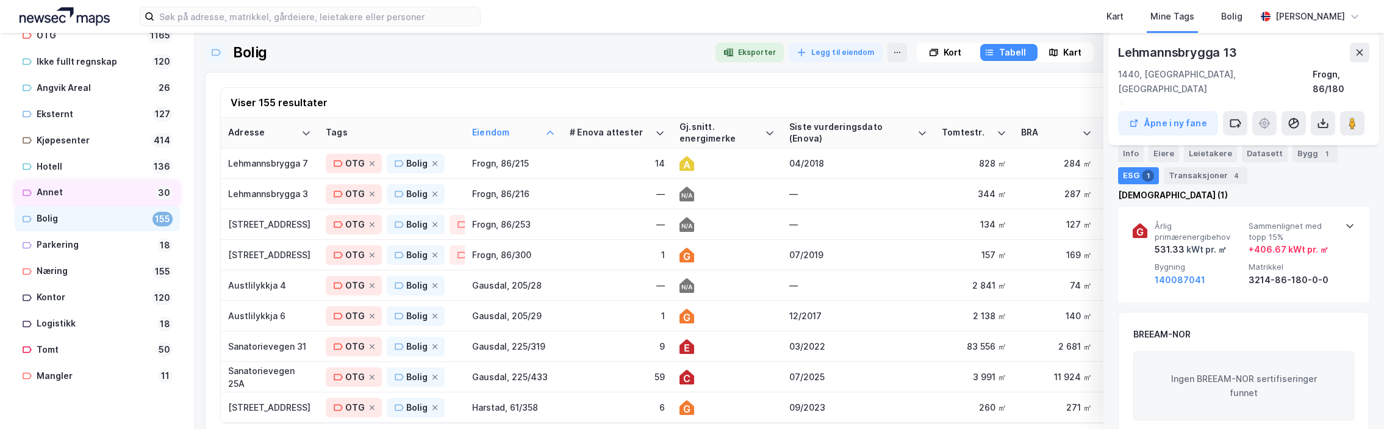
click at [55, 188] on div "Annet" at bounding box center [94, 192] width 114 height 15
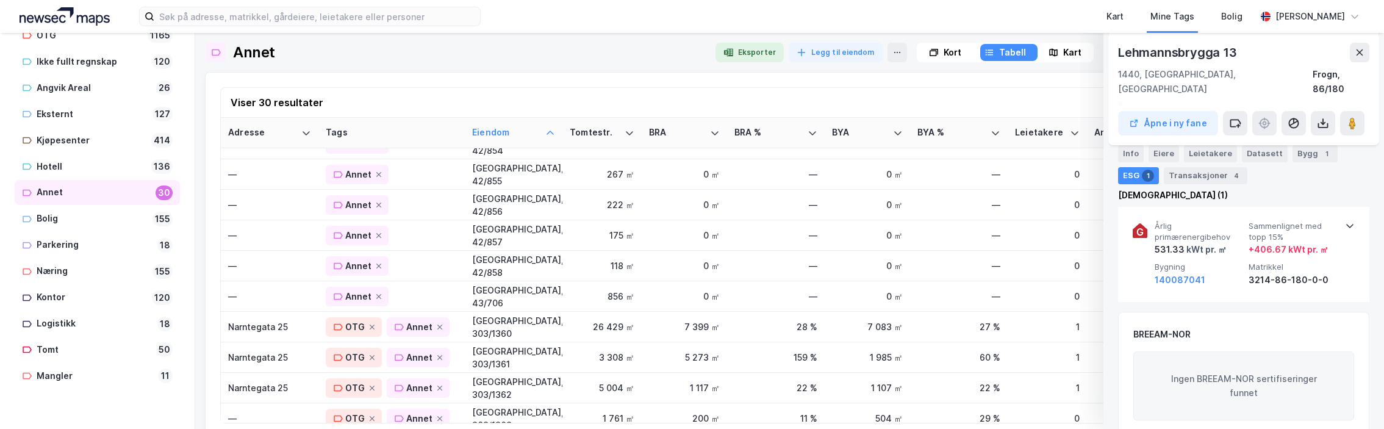
scroll to position [101, 0]
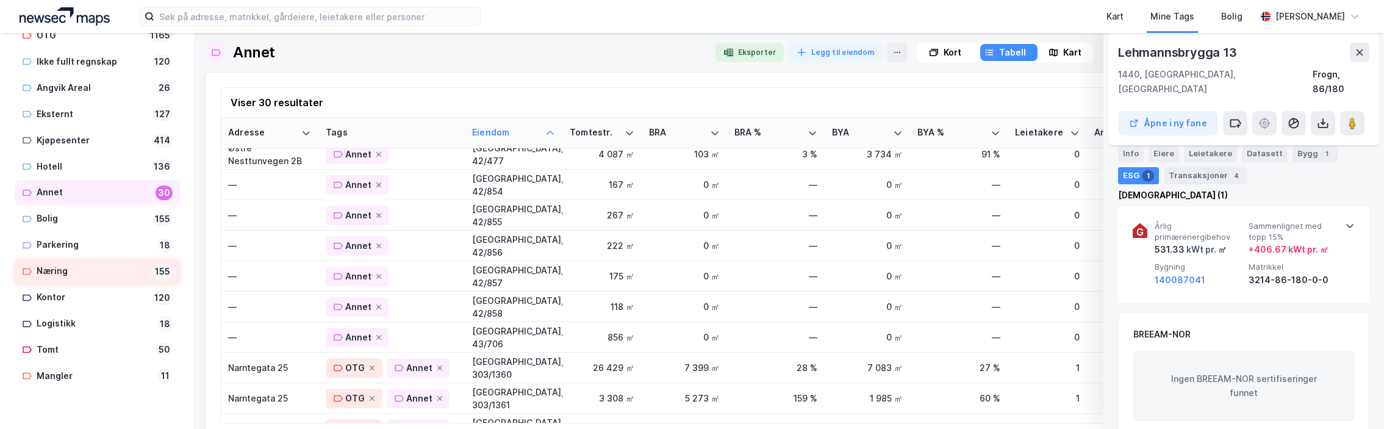
click at [49, 268] on div "Næring" at bounding box center [92, 270] width 111 height 15
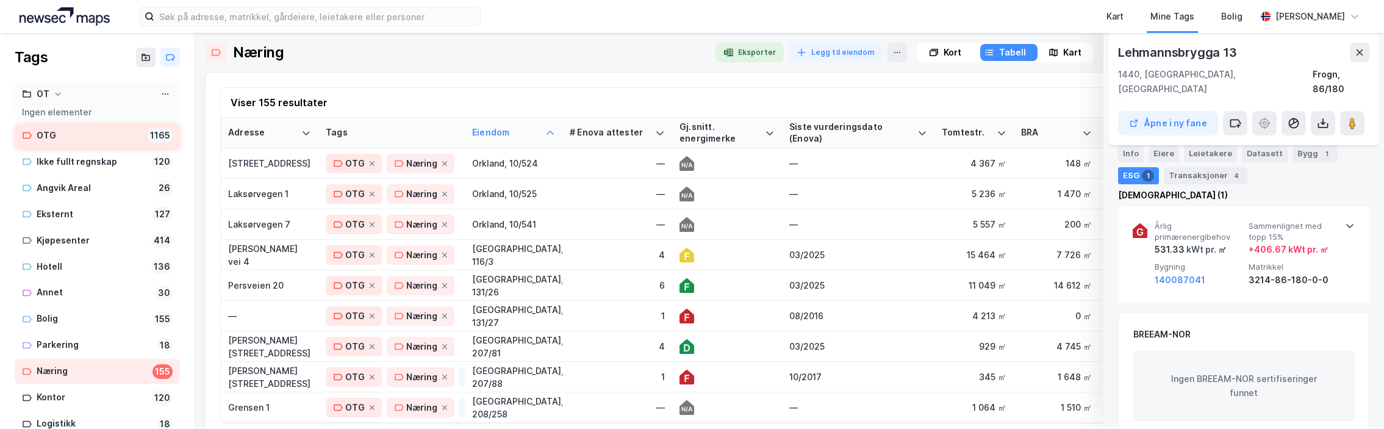
click at [51, 130] on div "OTG" at bounding box center [90, 135] width 106 height 15
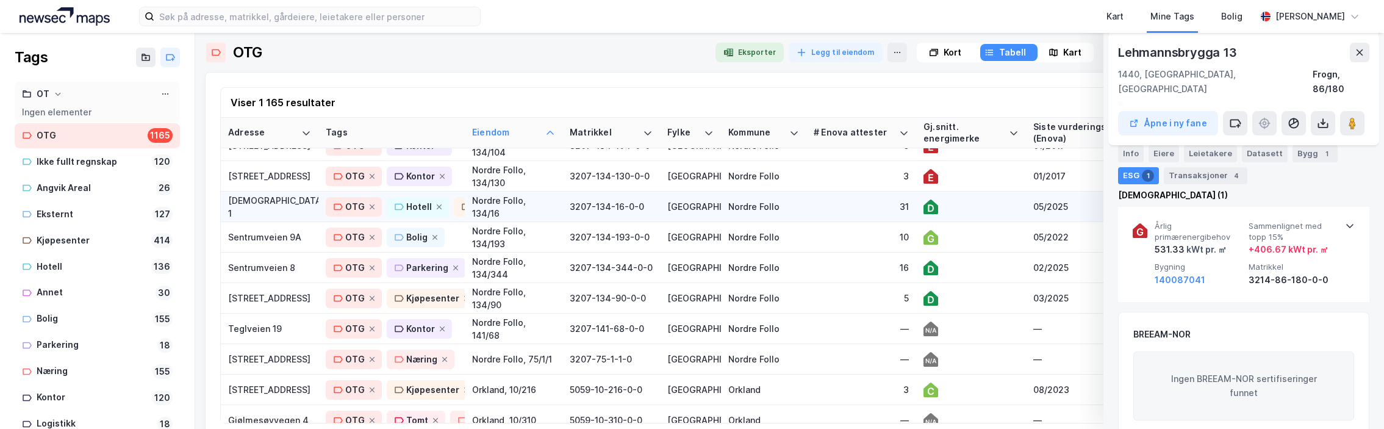
scroll to position [18546, 0]
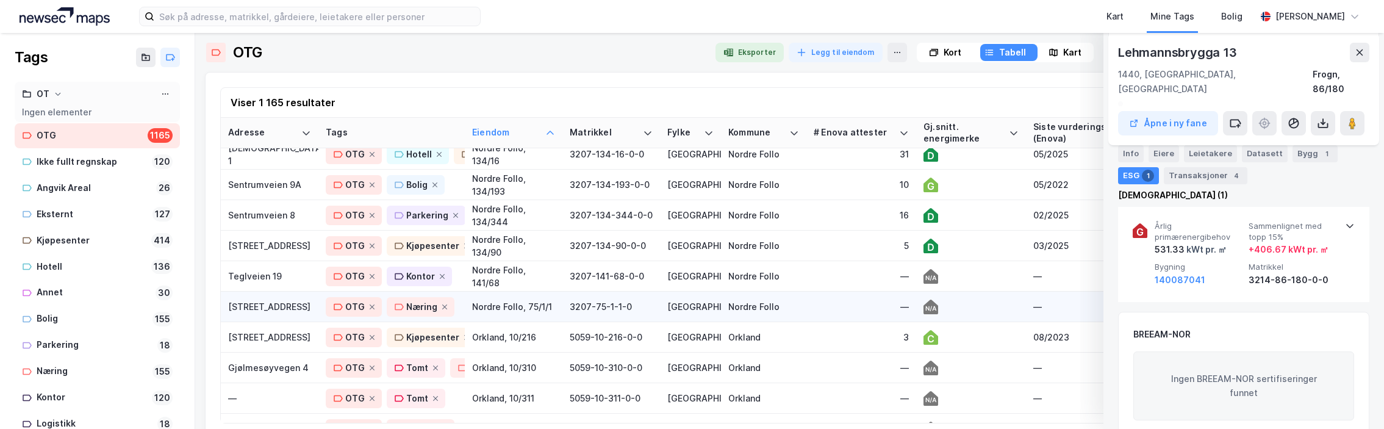
click at [498, 305] on div "Nordre Follo, 75/1/1" at bounding box center [513, 306] width 83 height 13
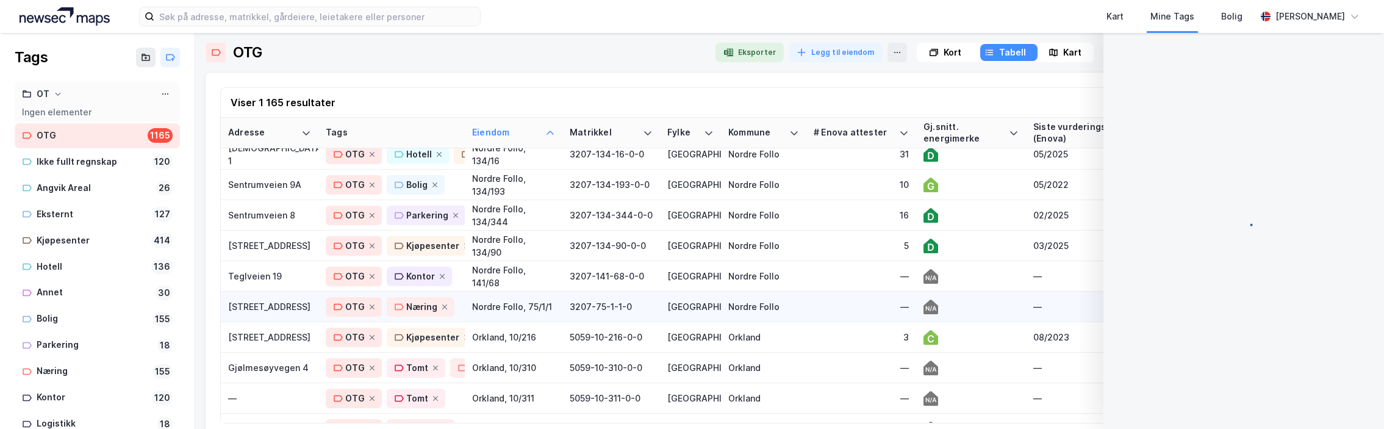
scroll to position [163, 0]
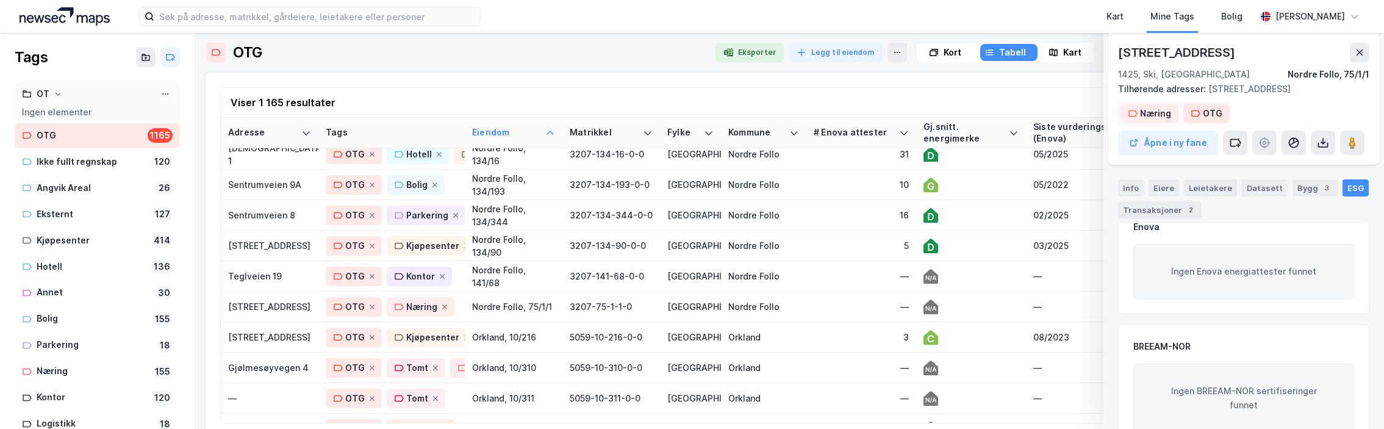
click at [1143, 115] on div "Næring" at bounding box center [1155, 113] width 31 height 15
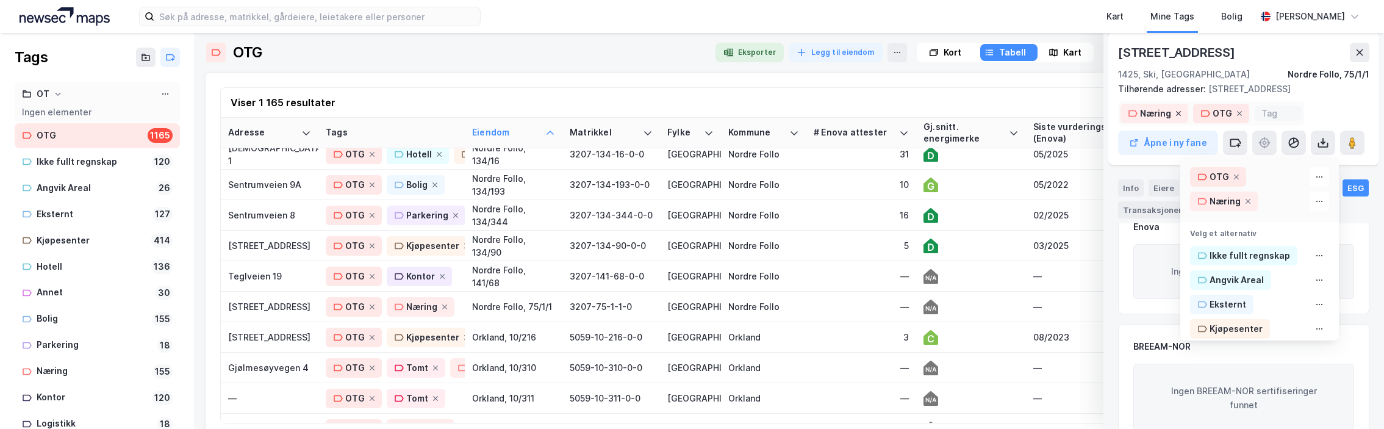
click at [1174, 112] on icon at bounding box center [1177, 113] width 7 height 7
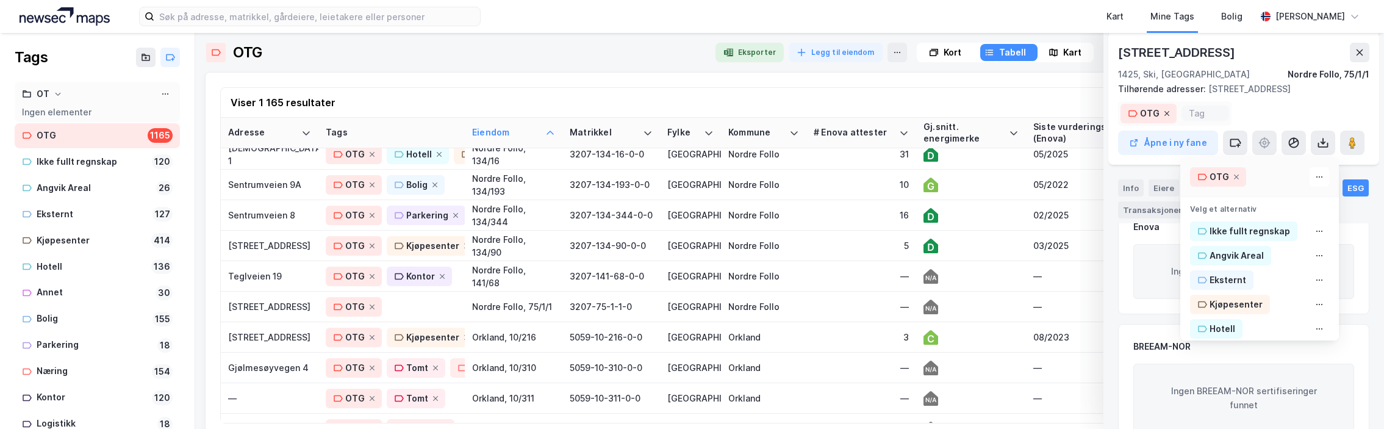
click at [1163, 114] on icon at bounding box center [1166, 113] width 7 height 7
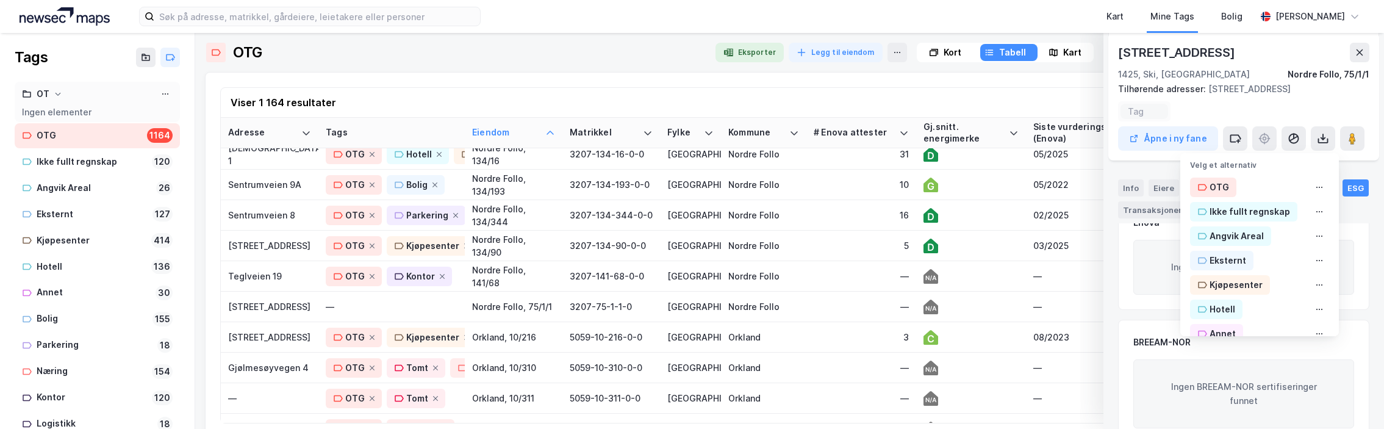
scroll to position [159, 0]
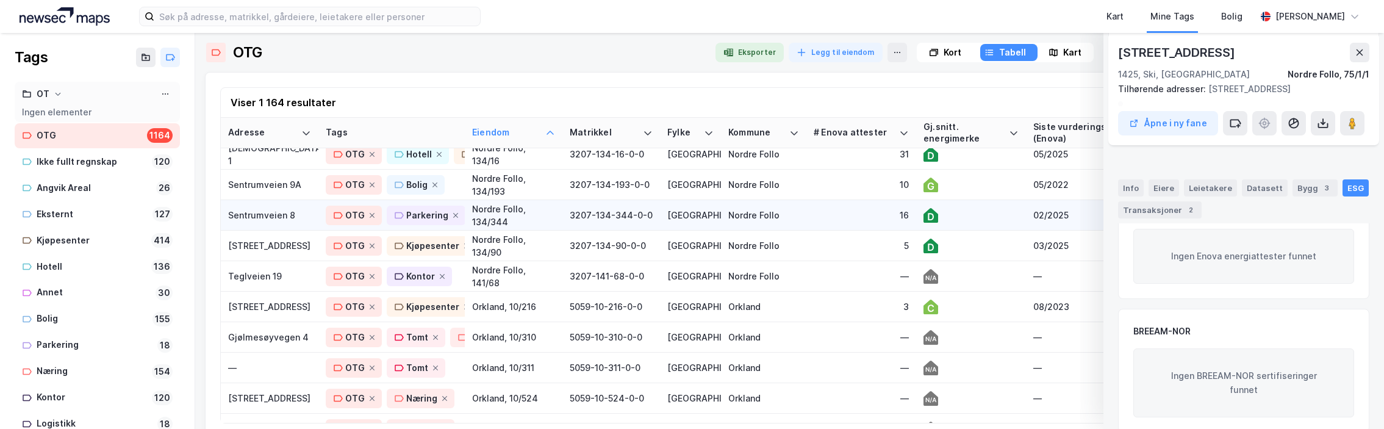
click at [504, 219] on div "Nordre Follo, 134/344" at bounding box center [513, 215] width 83 height 26
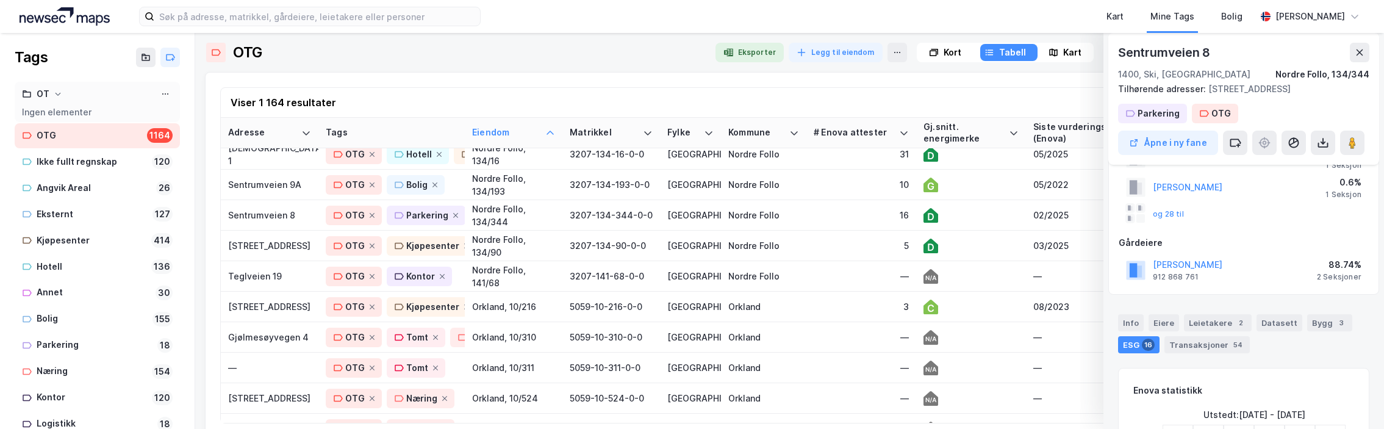
scroll to position [0, 0]
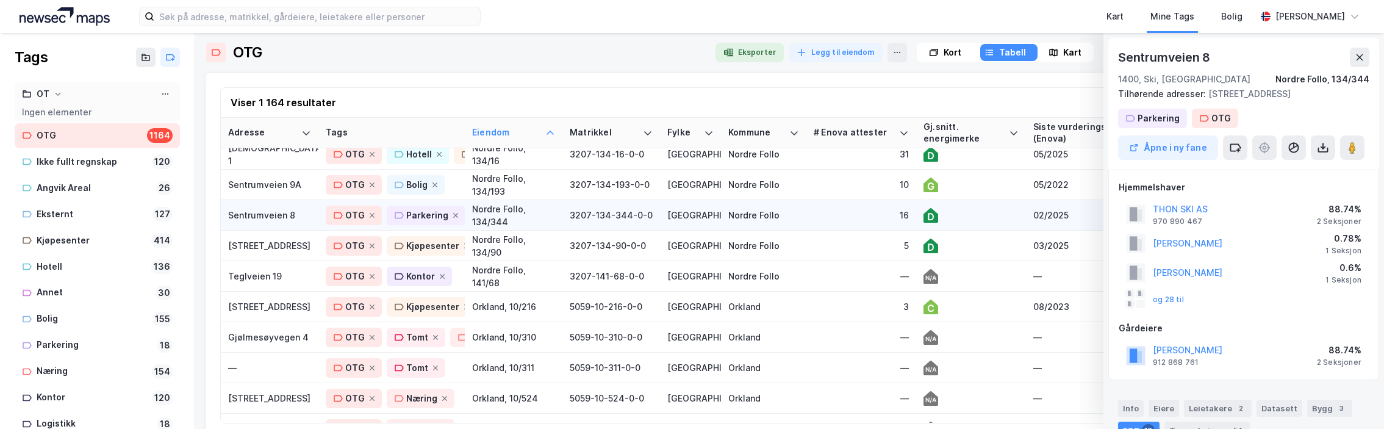
click at [253, 214] on div "Sentrumveien 8" at bounding box center [269, 215] width 83 height 13
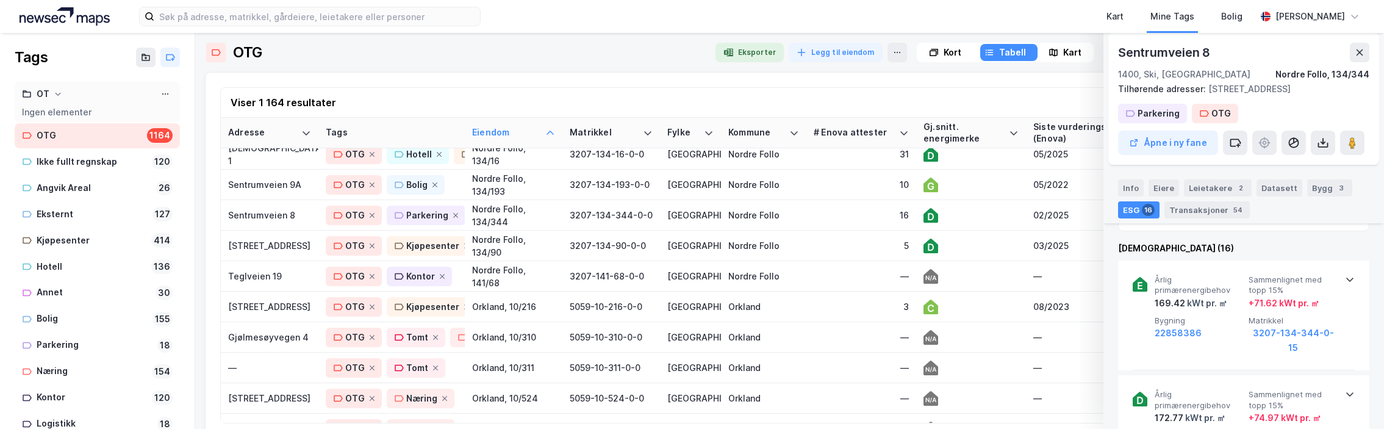
scroll to position [122, 0]
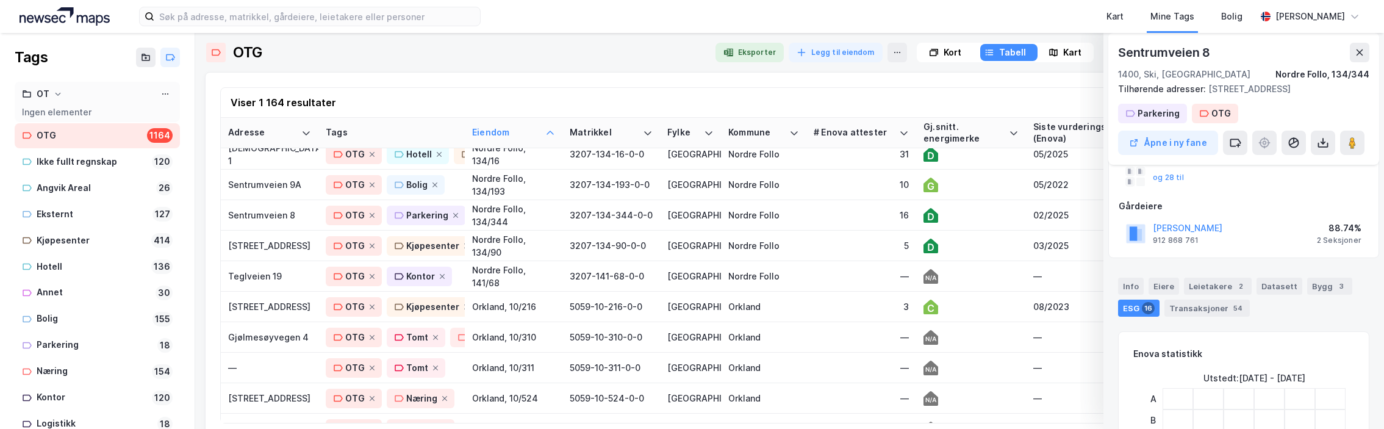
click at [539, 20] on div "Kart Mine Tags Bolig" at bounding box center [897, 16] width 716 height 33
click at [370, 213] on icon at bounding box center [372, 215] width 5 height 5
click at [391, 214] on icon at bounding box center [394, 215] width 7 height 7
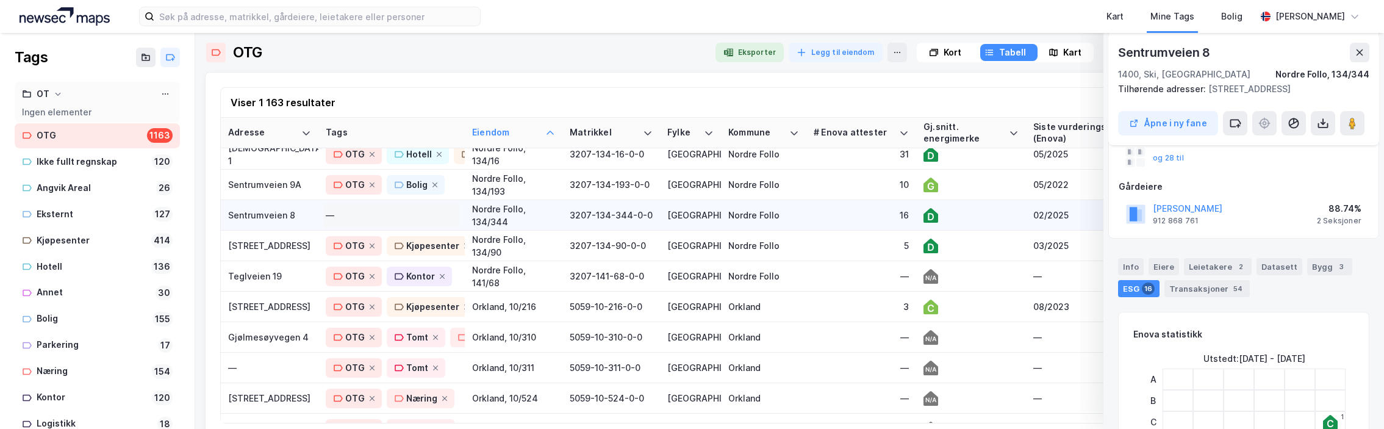
scroll to position [102, 0]
